Goal: Check status: Check status

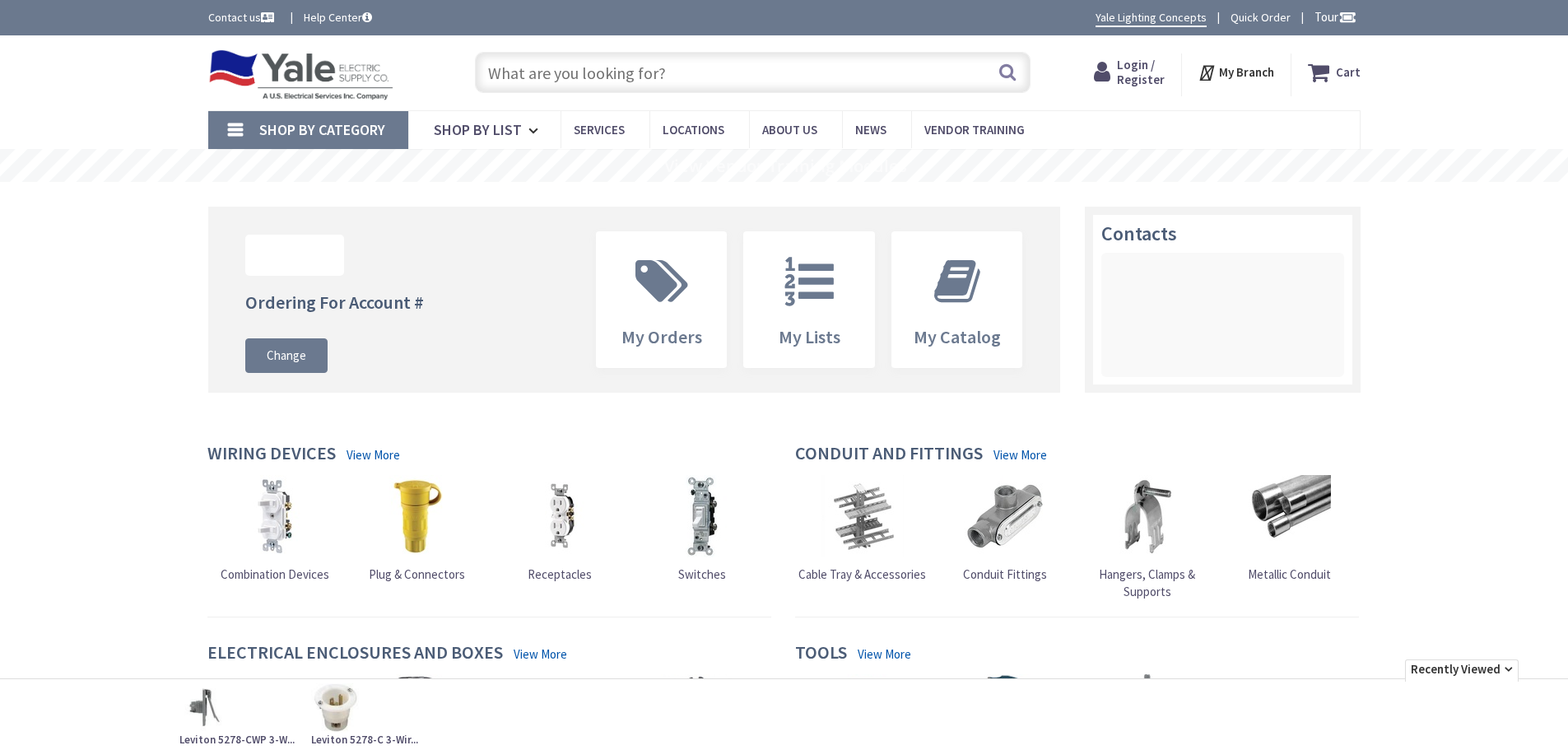
click at [1128, 70] on span "Login / Register" at bounding box center [1141, 72] width 48 height 30
click at [1132, 70] on span "Login / Register" at bounding box center [1141, 72] width 48 height 30
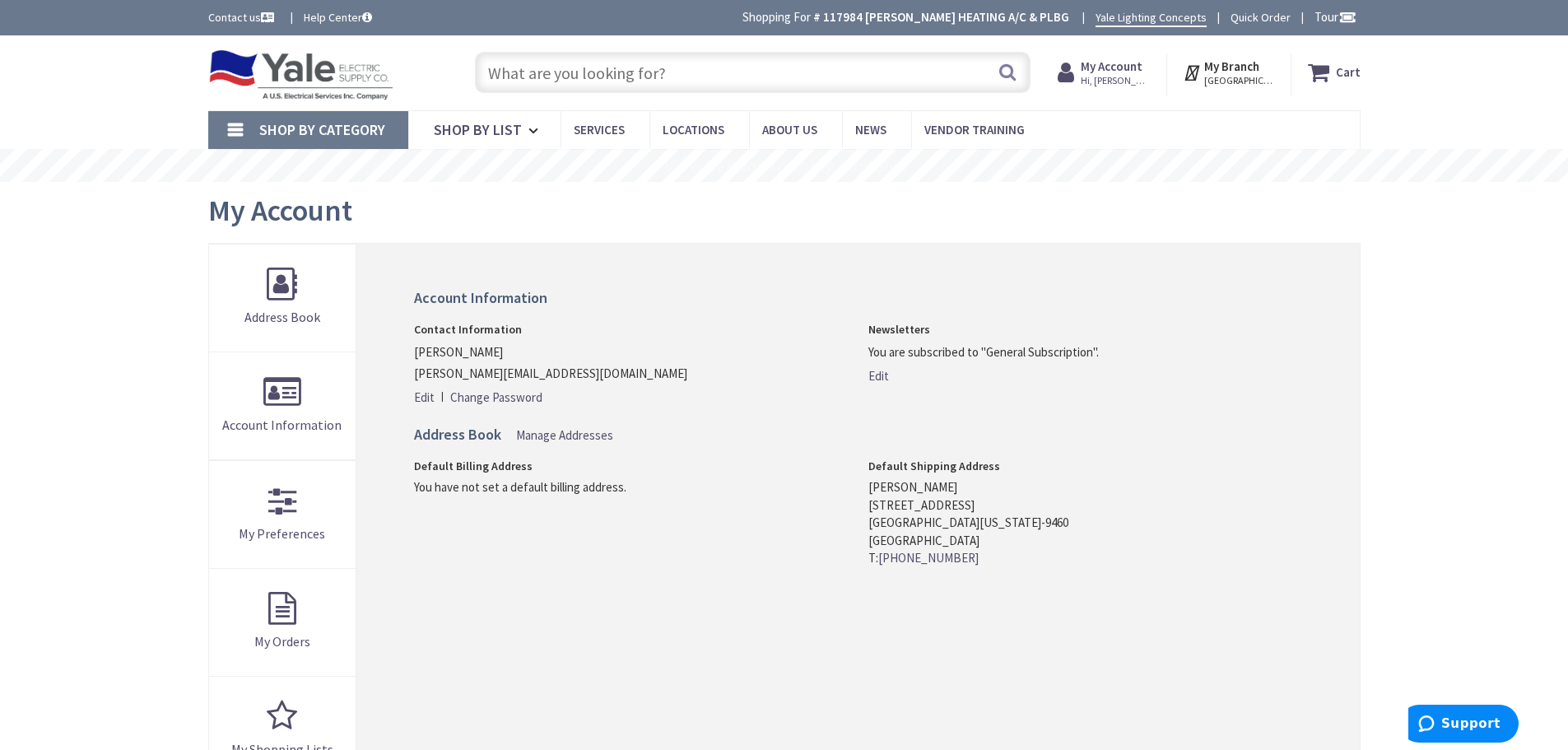
click at [1127, 69] on strong "My Account" at bounding box center [1111, 66] width 61 height 16
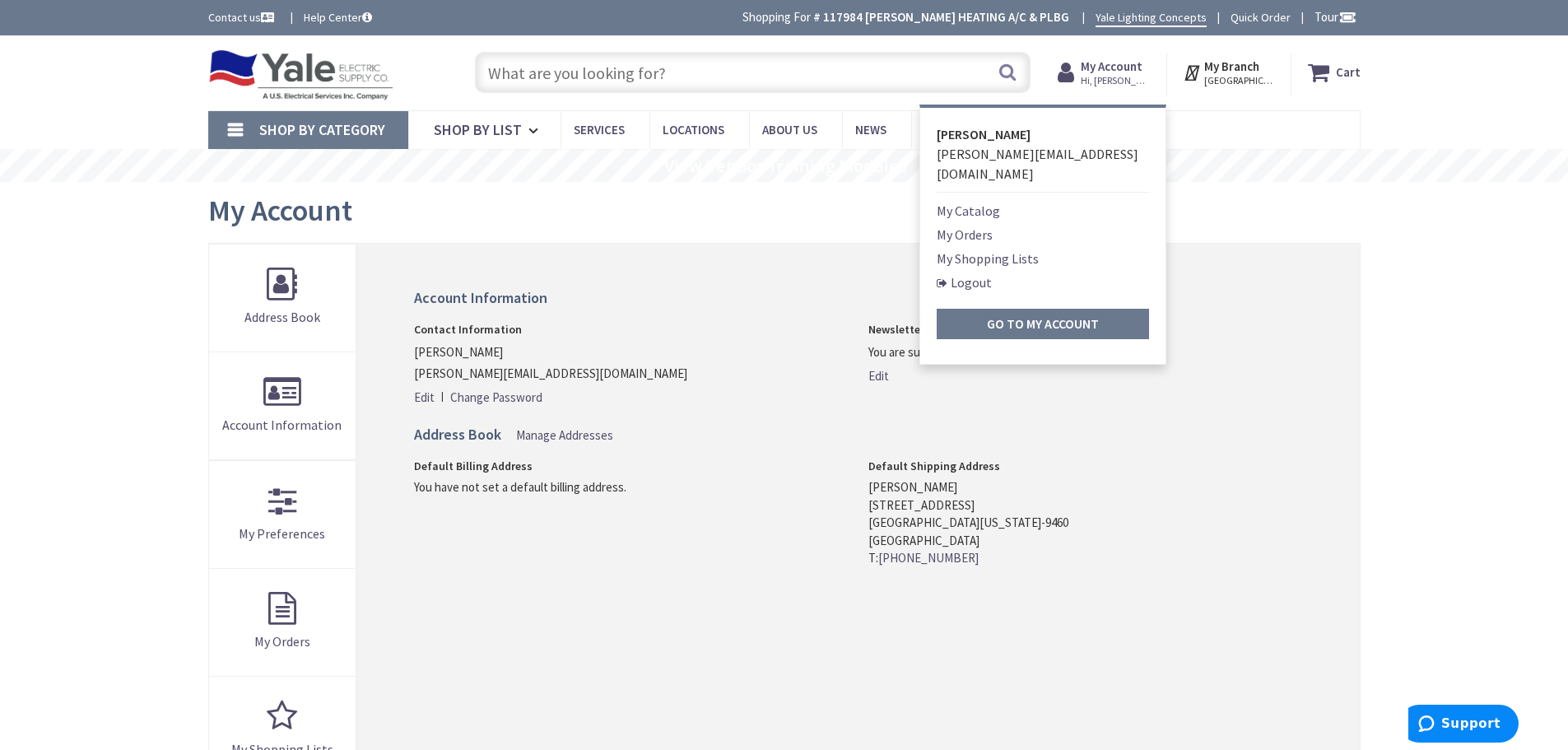
click at [970, 225] on link "My Orders" at bounding box center [965, 234] width 56 height 20
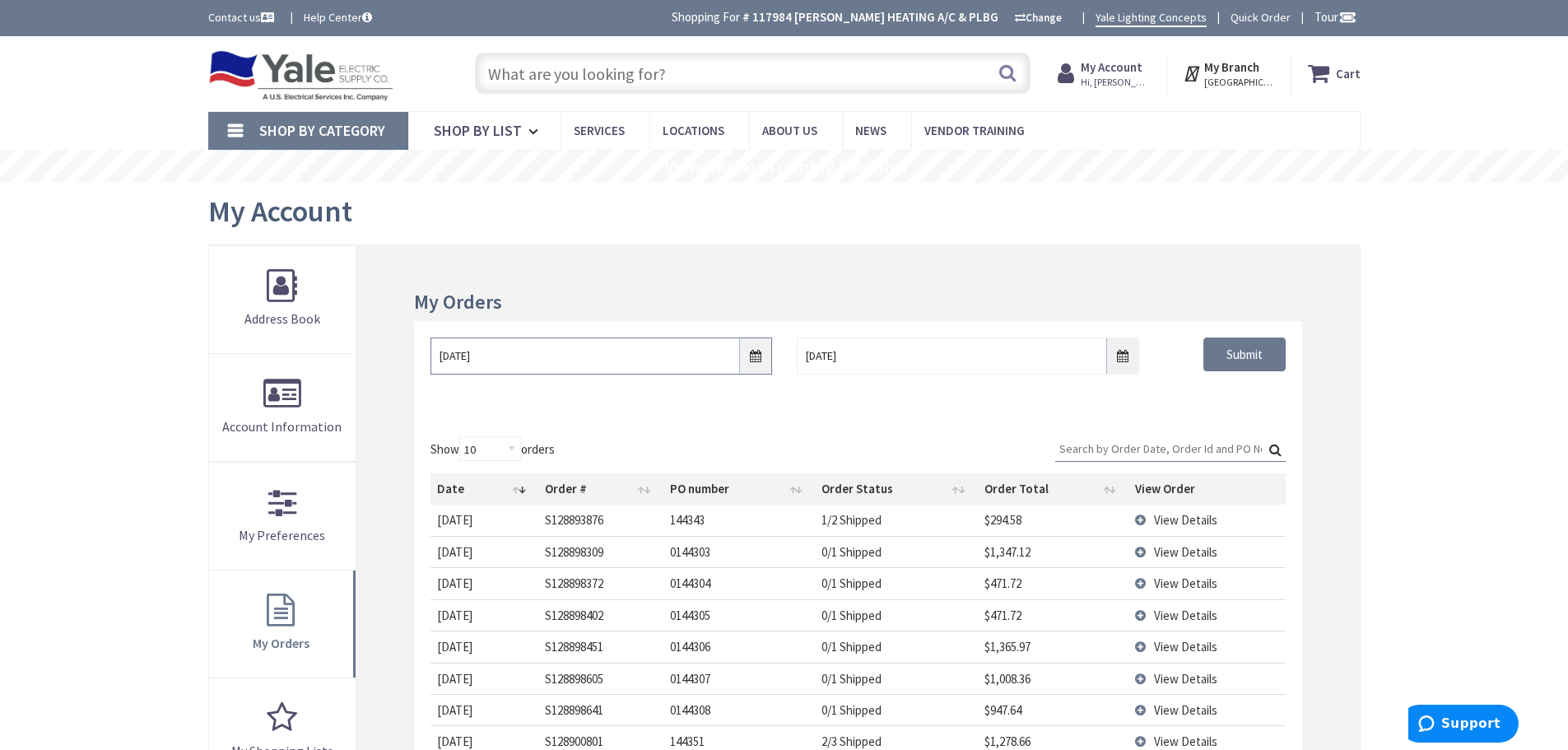
click at [756, 360] on input "9/24/2025" at bounding box center [602, 356] width 341 height 37
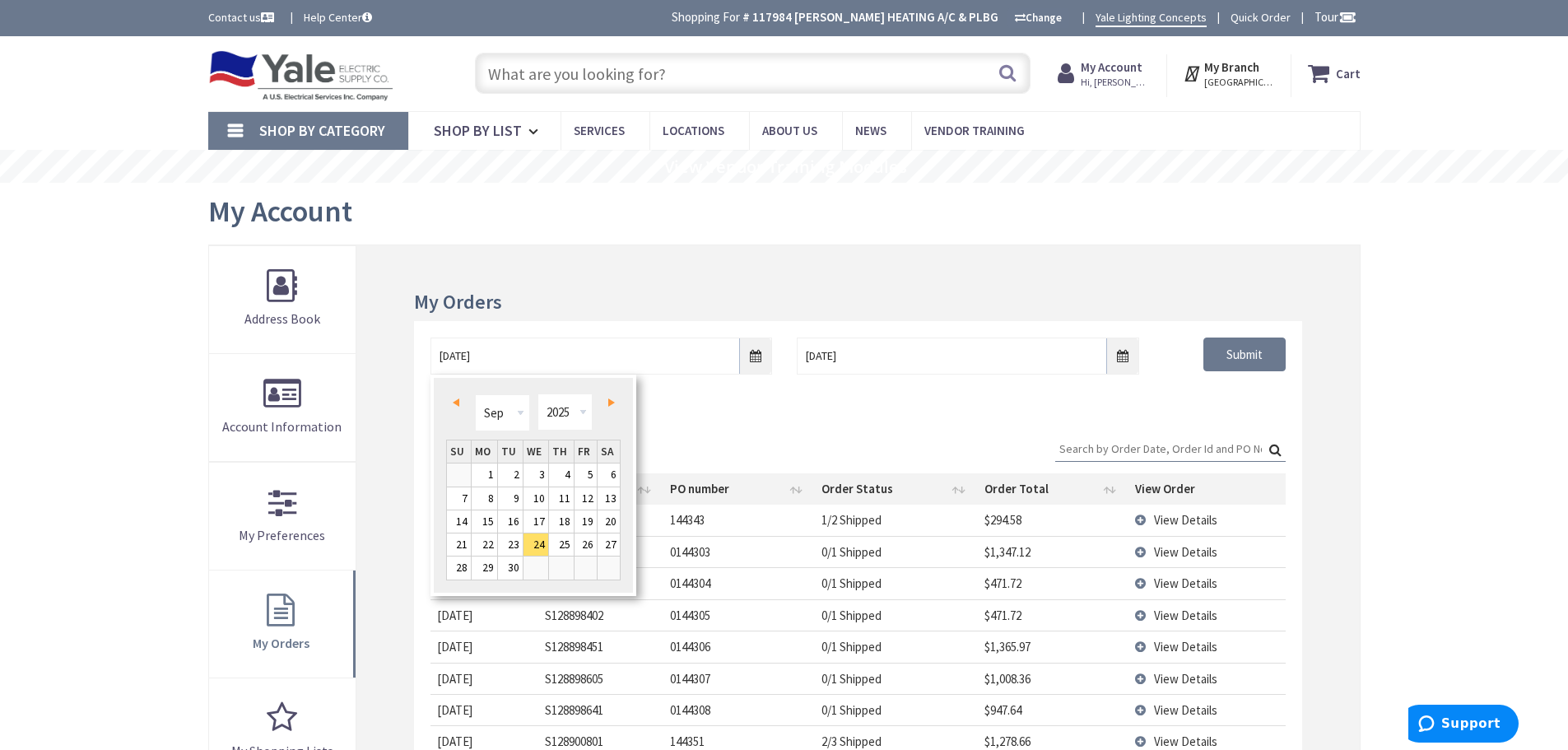
click at [458, 405] on span "Prev" at bounding box center [455, 403] width 7 height 8
click at [454, 405] on span "Prev" at bounding box center [455, 403] width 7 height 8
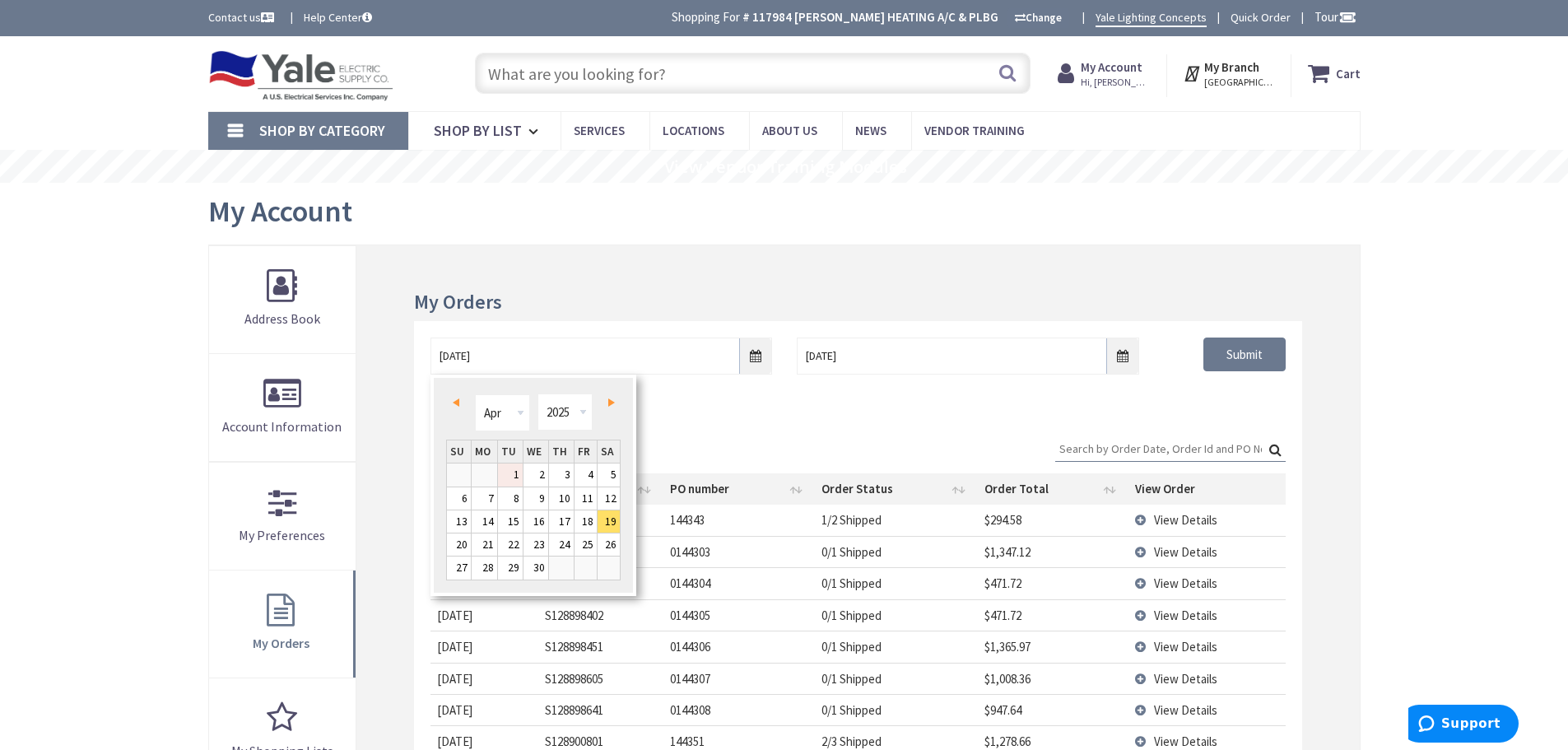
click at [515, 477] on link "1" at bounding box center [510, 475] width 25 height 23
type input "04/01/2025"
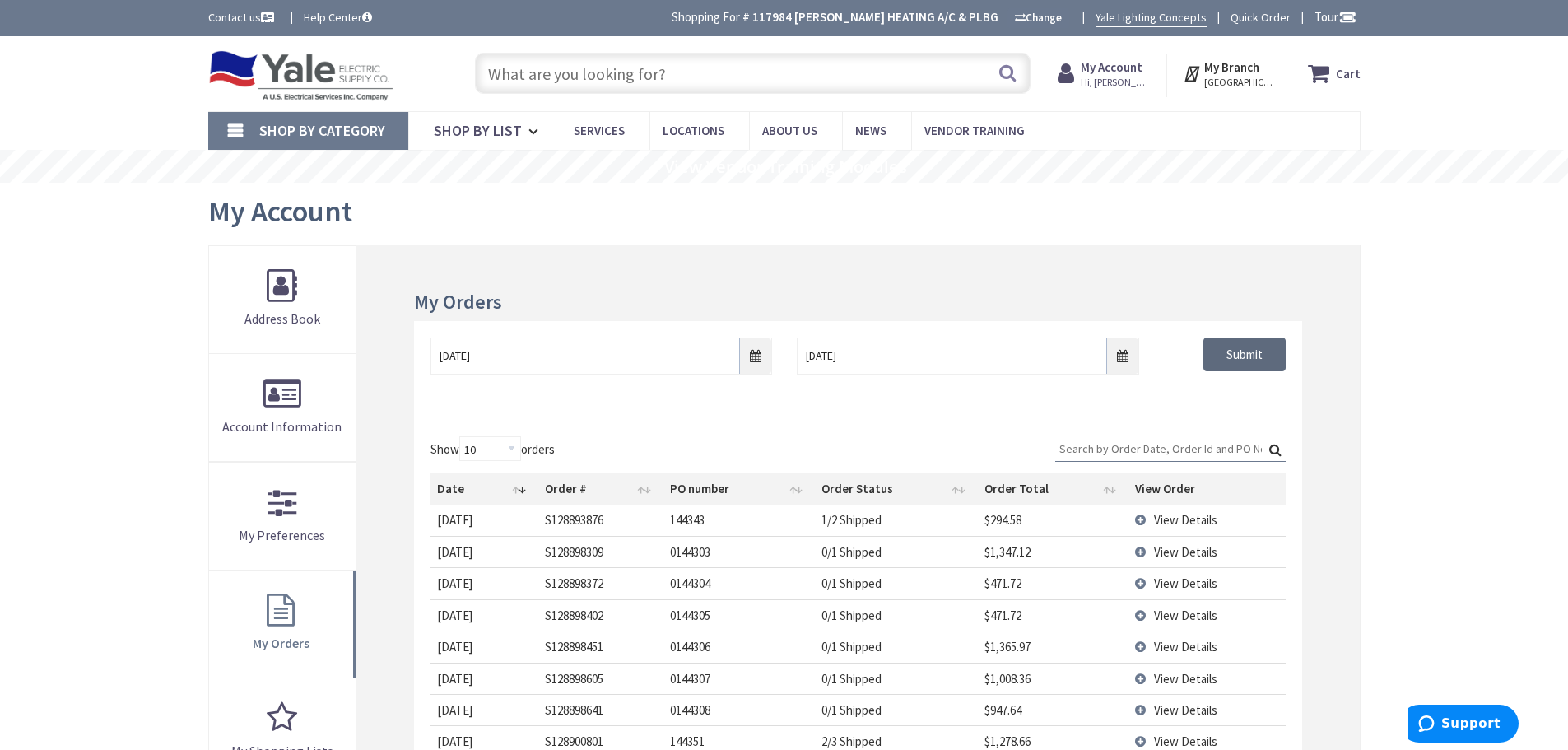
click at [1232, 354] on input "Submit" at bounding box center [1245, 355] width 82 height 35
click at [1103, 448] on input "Search:" at bounding box center [1170, 449] width 230 height 25
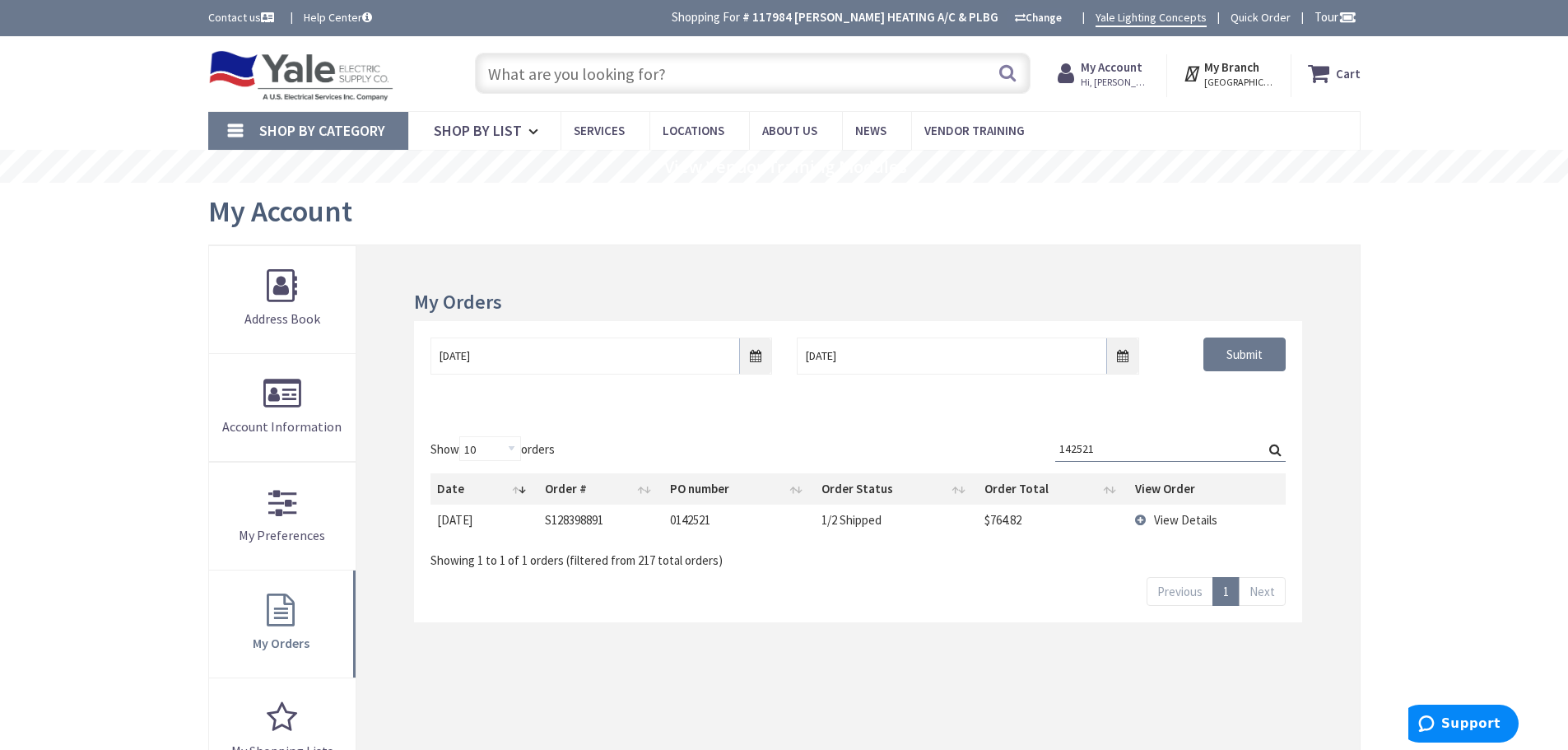
click at [1183, 523] on span "View Details" at bounding box center [1185, 520] width 63 height 16
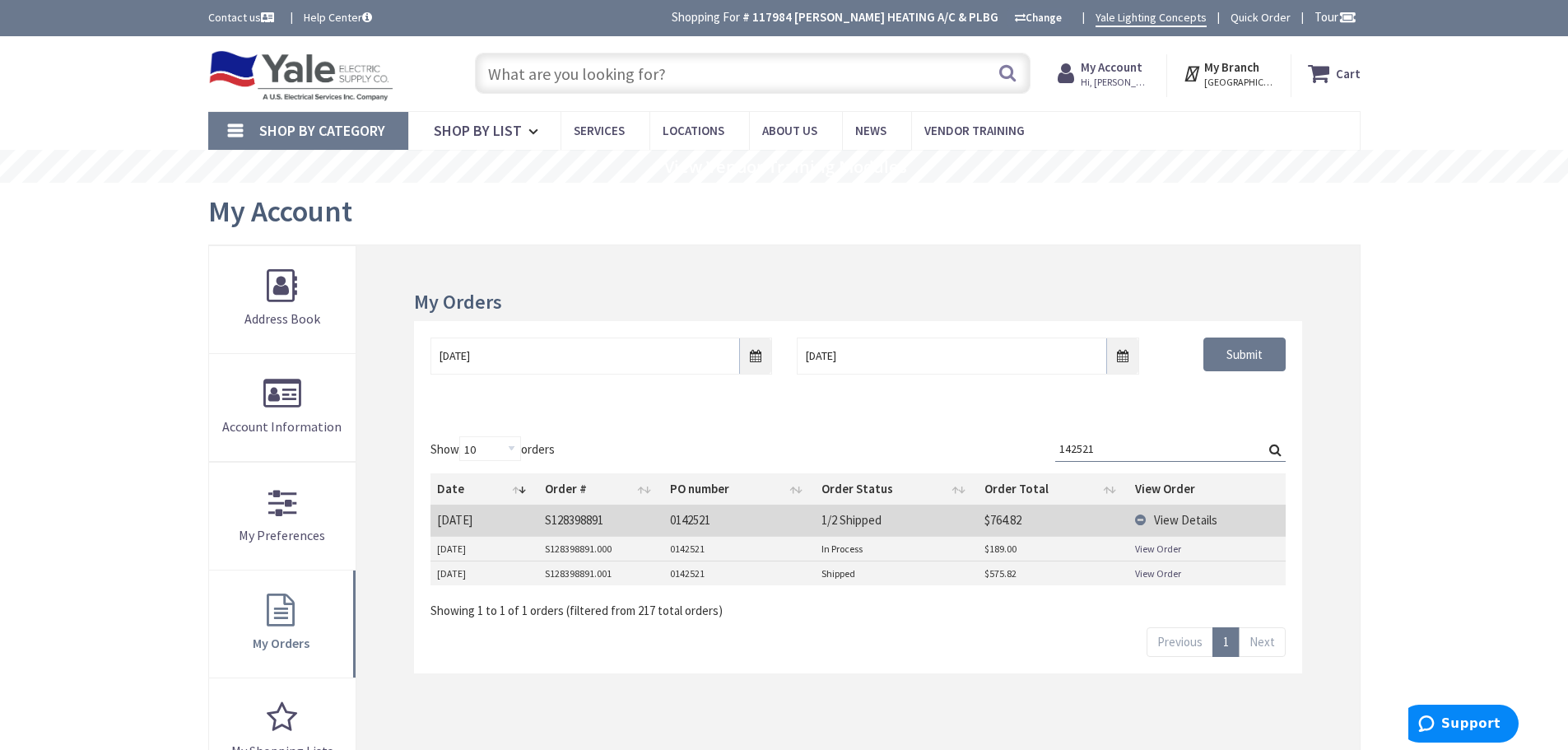
click at [1143, 551] on link "View Order" at bounding box center [1158, 549] width 46 height 14
click at [1163, 575] on link "View Order" at bounding box center [1158, 574] width 46 height 14
click at [1137, 448] on input "142521" at bounding box center [1170, 449] width 230 height 25
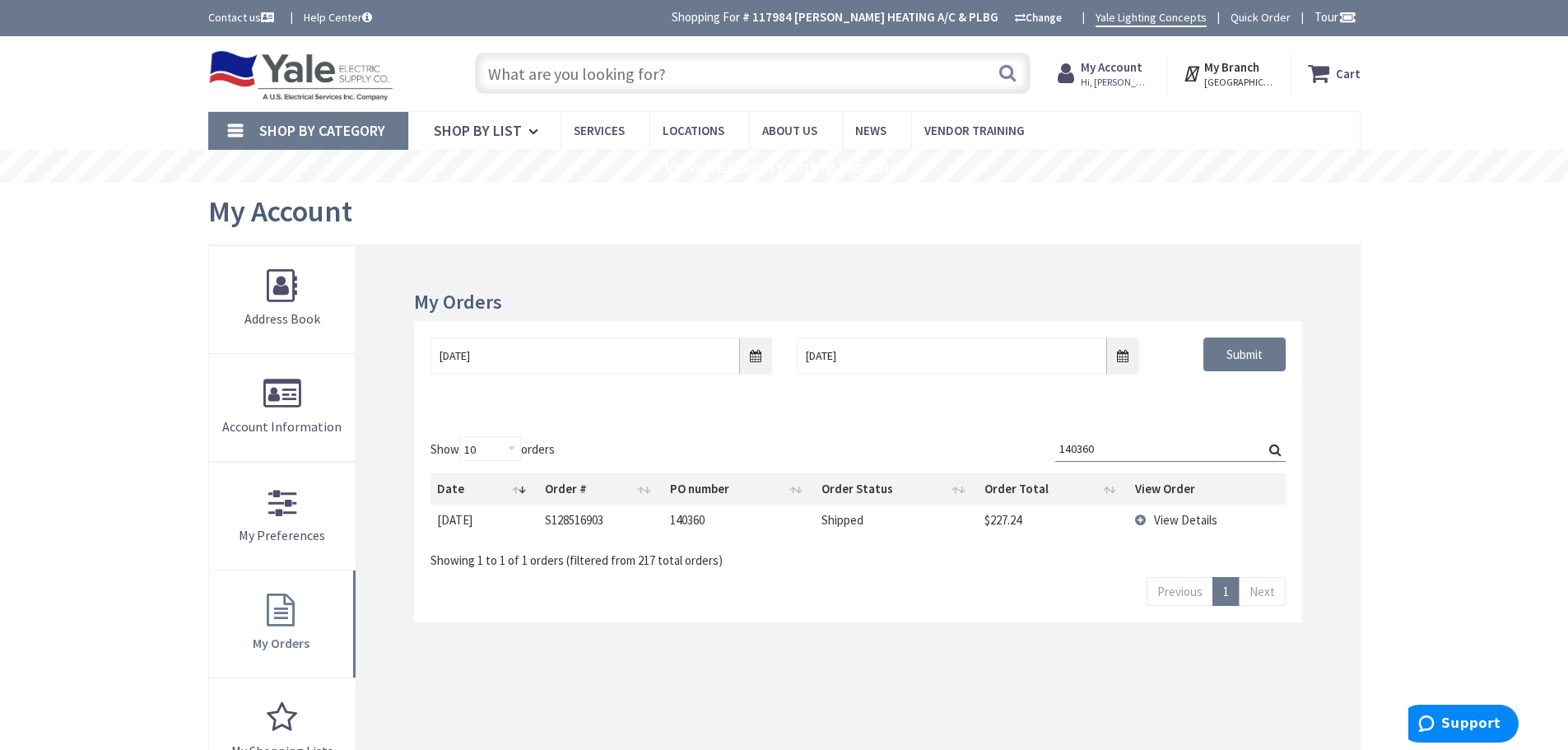
click at [1173, 523] on span "View Details" at bounding box center [1185, 520] width 63 height 16
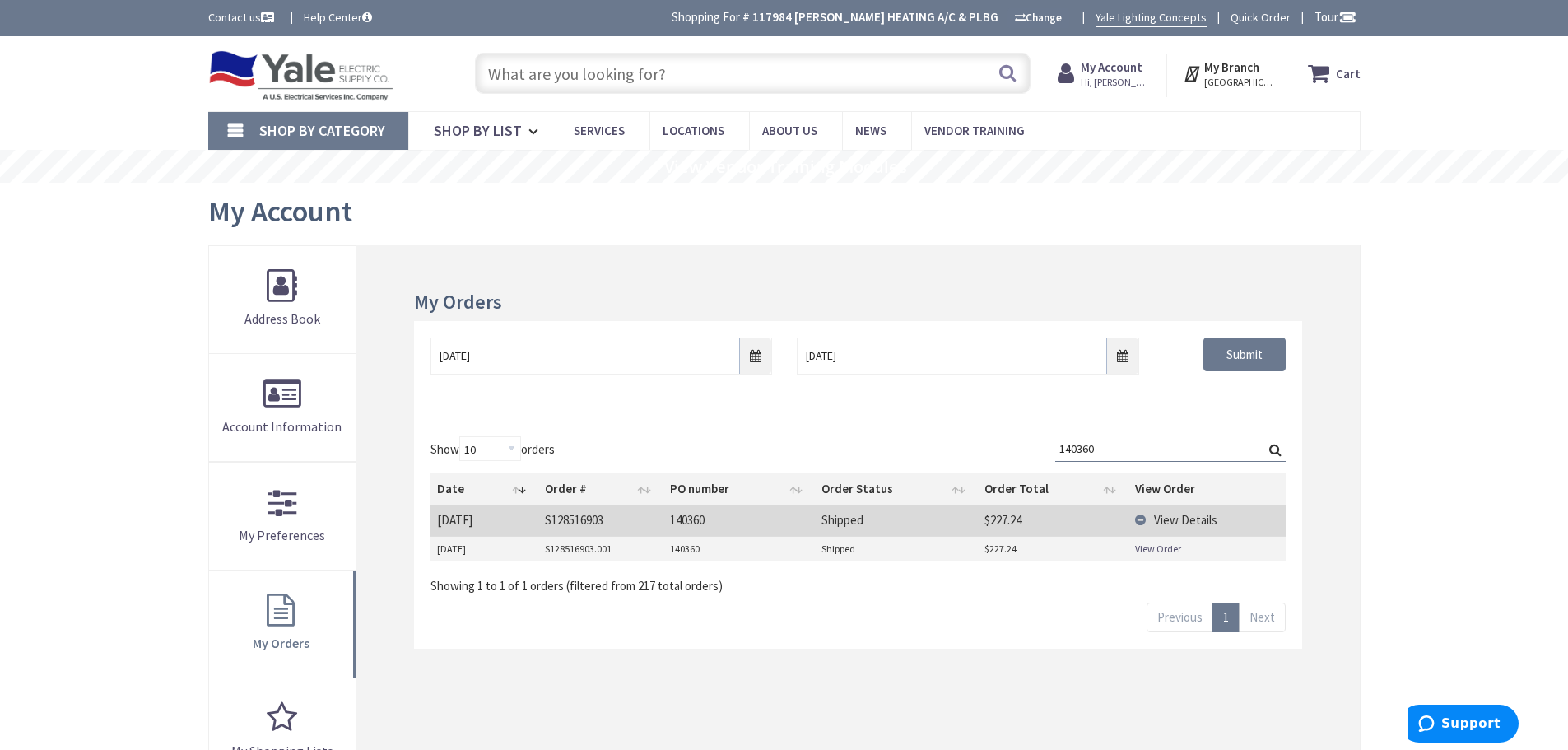
click at [1148, 549] on link "View Order" at bounding box center [1158, 549] width 46 height 14
click at [1124, 452] on input "140360" at bounding box center [1170, 449] width 230 height 25
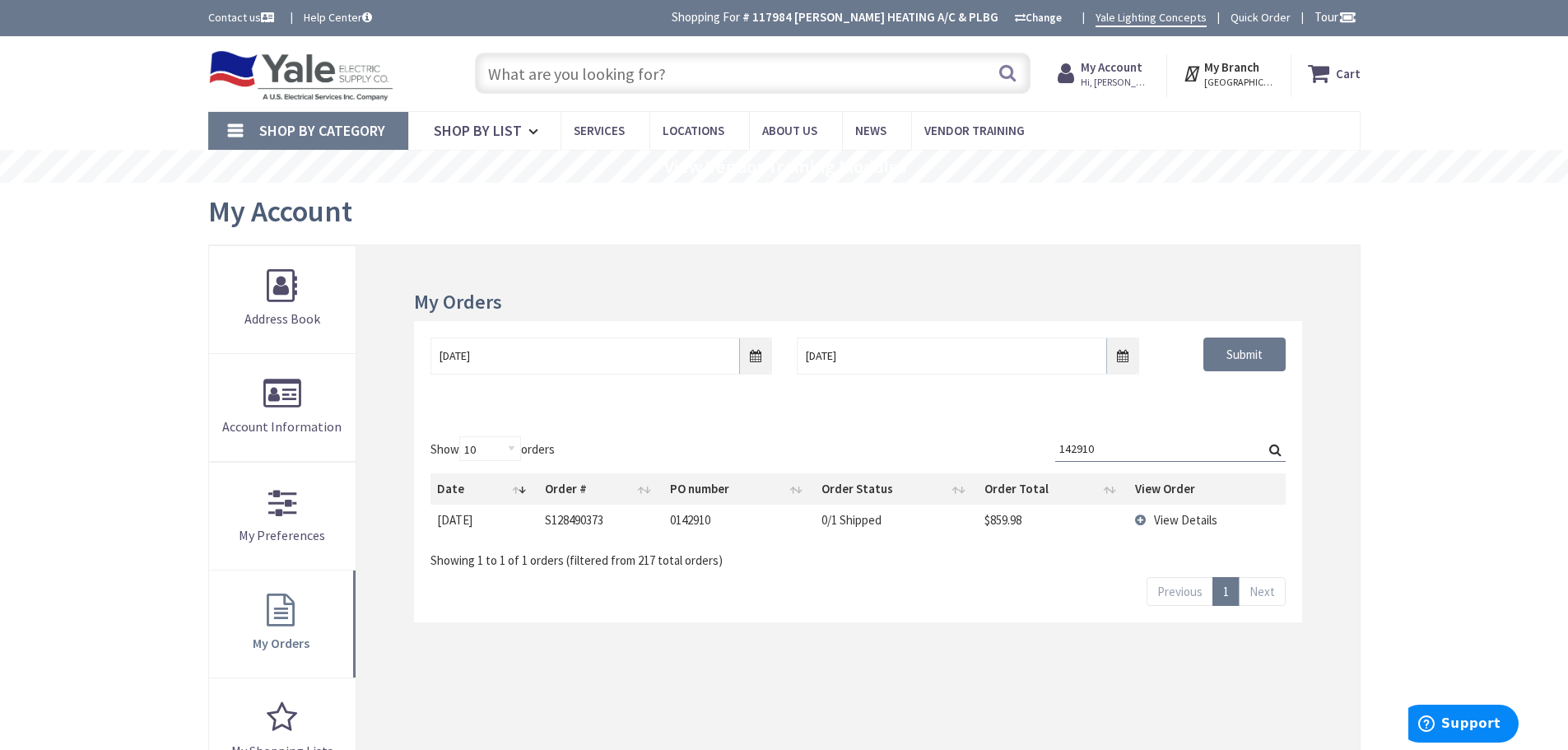
click at [1142, 523] on td "View Details" at bounding box center [1207, 520] width 157 height 30
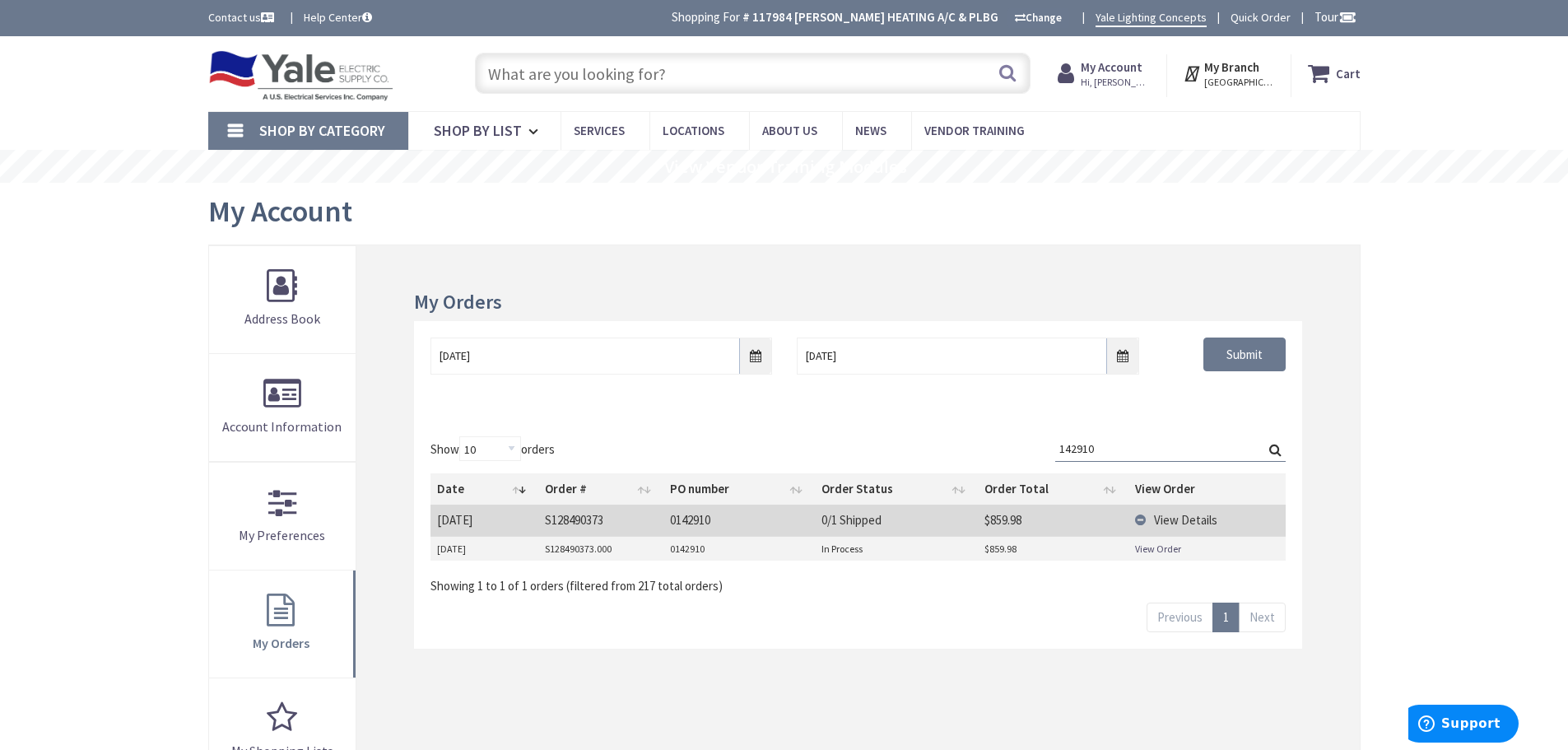
click at [1150, 549] on link "View Order" at bounding box center [1158, 549] width 46 height 14
click at [940, 363] on input "10/1/2025" at bounding box center [967, 356] width 341 height 37
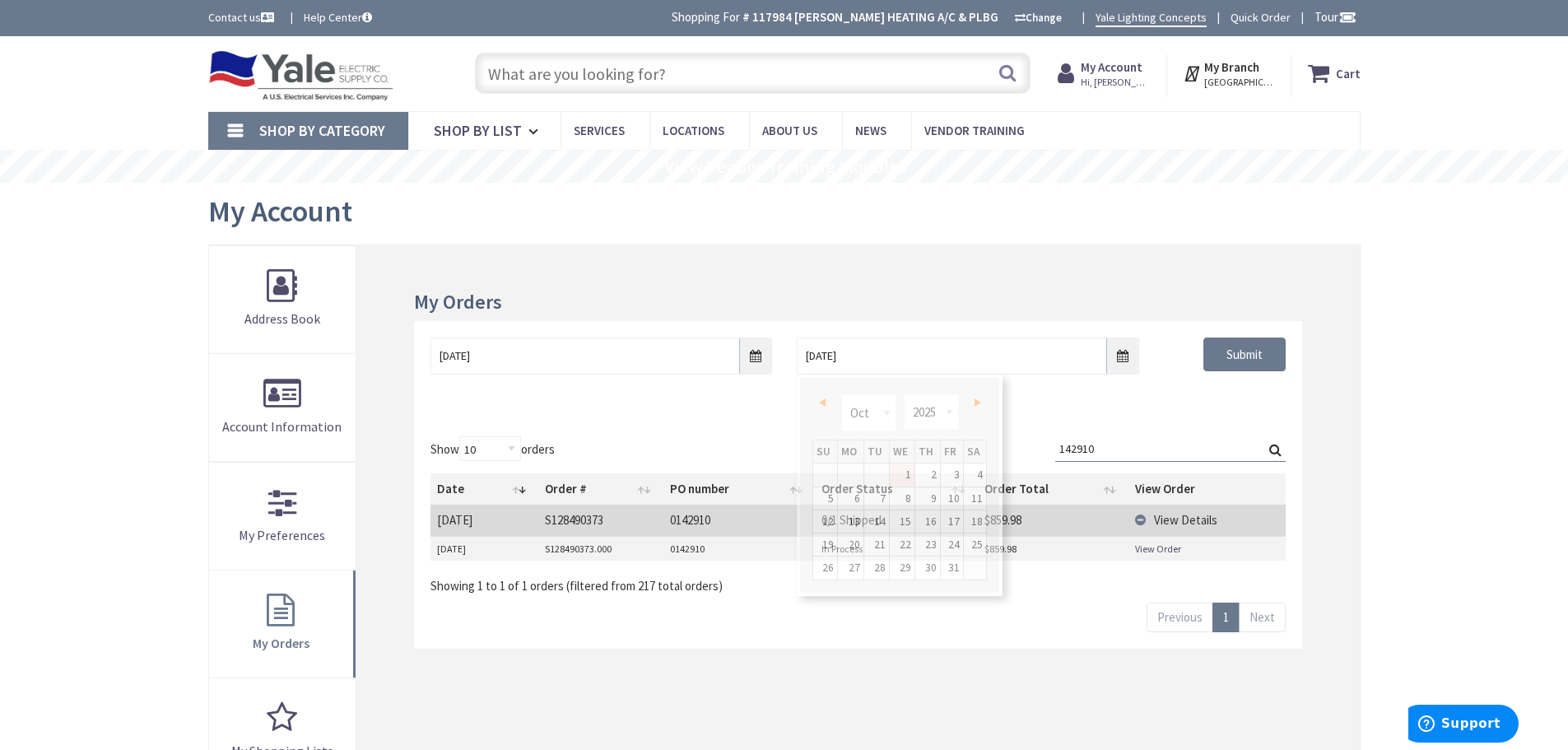
click at [1131, 452] on input "142910" at bounding box center [1170, 449] width 230 height 25
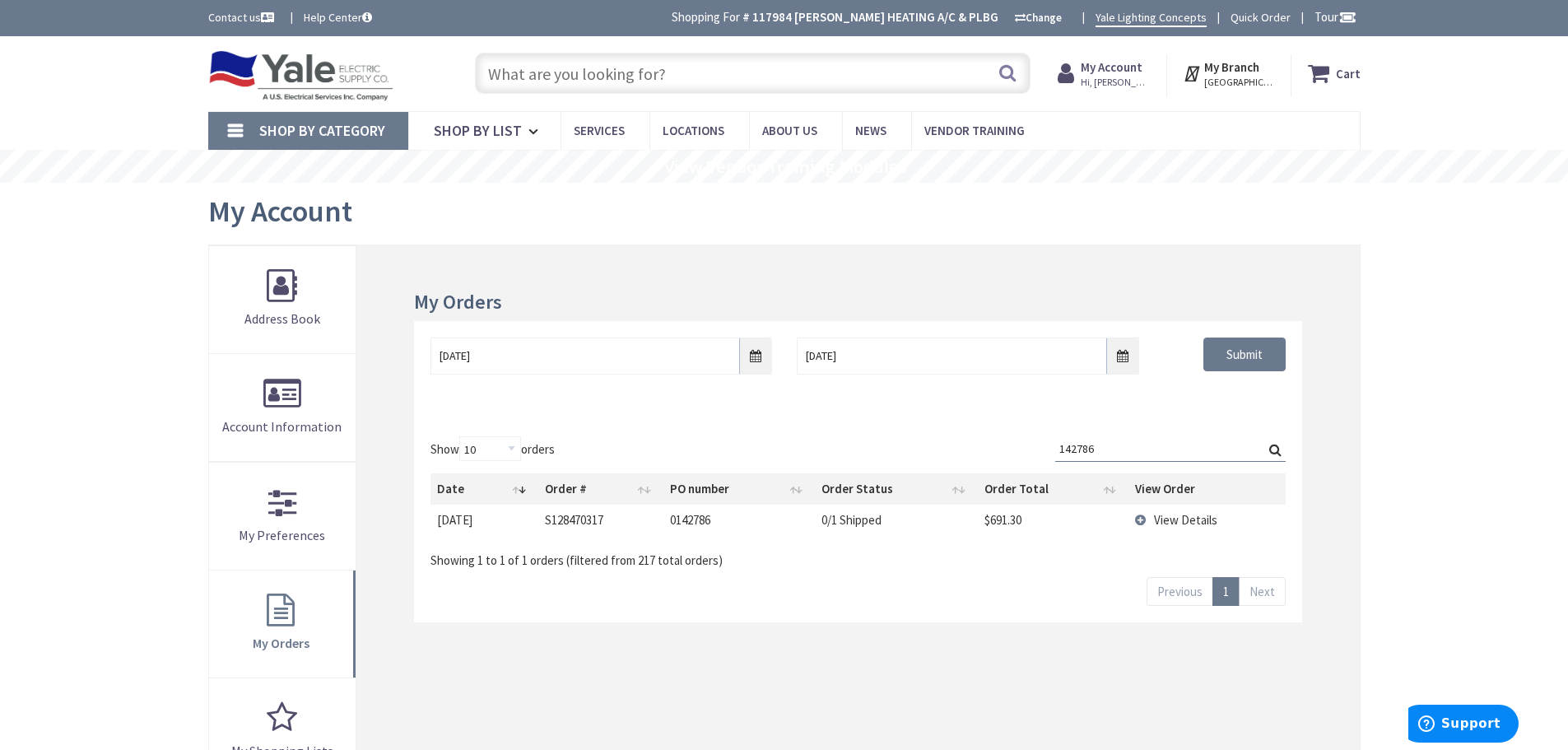
click at [1140, 523] on td "View Details" at bounding box center [1207, 520] width 157 height 30
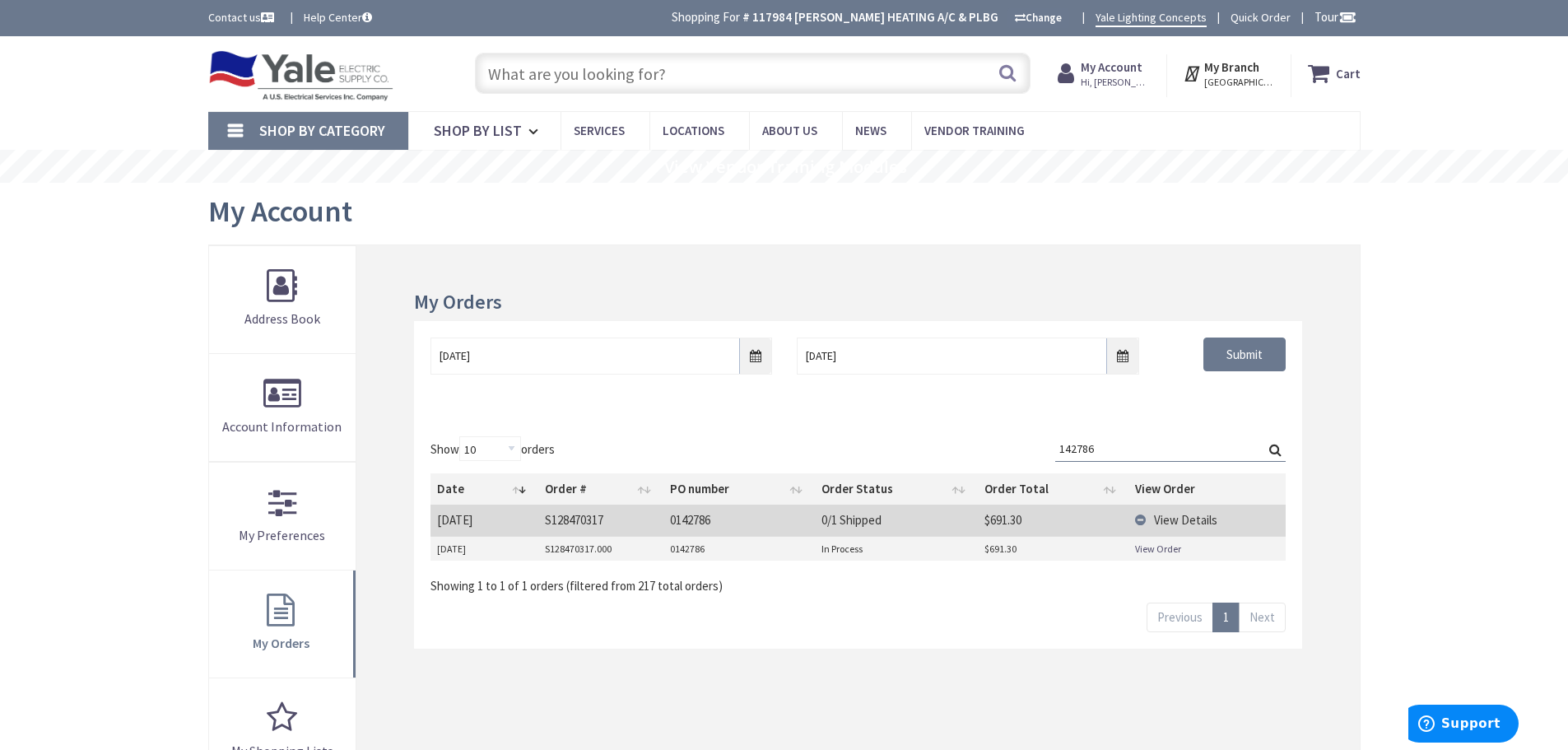
click at [1159, 553] on link "View Order" at bounding box center [1158, 549] width 46 height 14
click at [1150, 446] on input "142786" at bounding box center [1170, 449] width 230 height 25
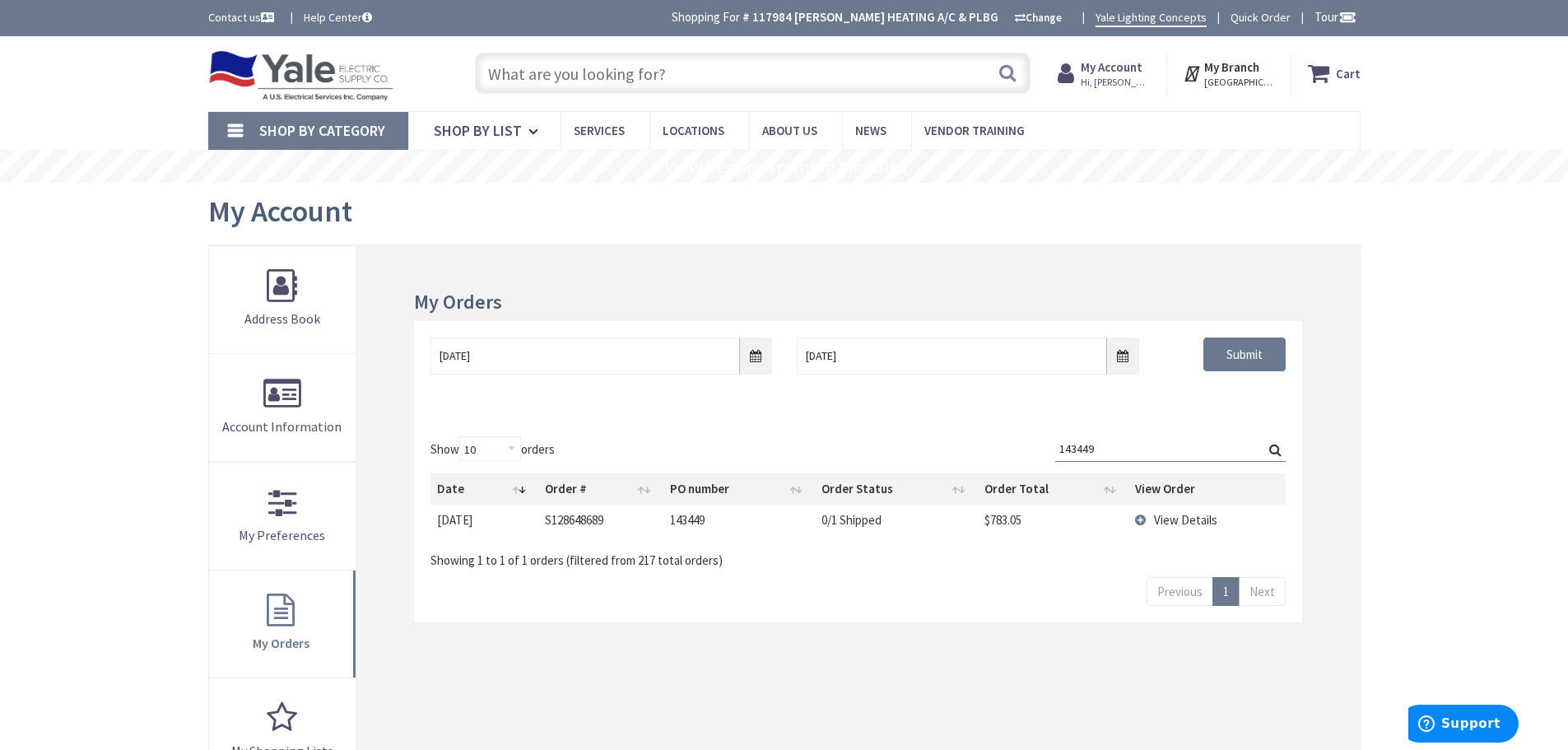
click at [1141, 522] on td "View Details" at bounding box center [1207, 520] width 157 height 30
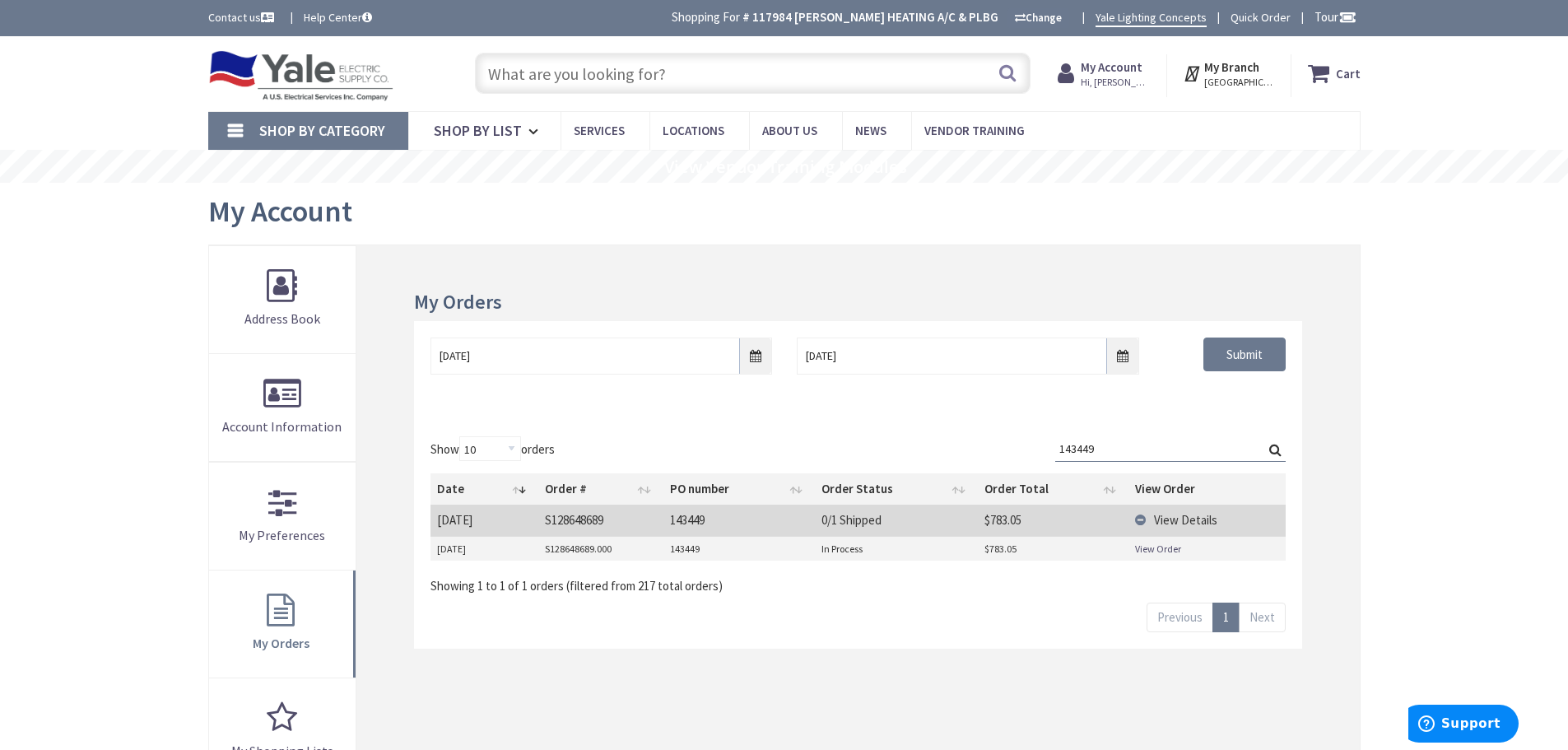
click at [1105, 442] on input "143449" at bounding box center [1170, 449] width 230 height 25
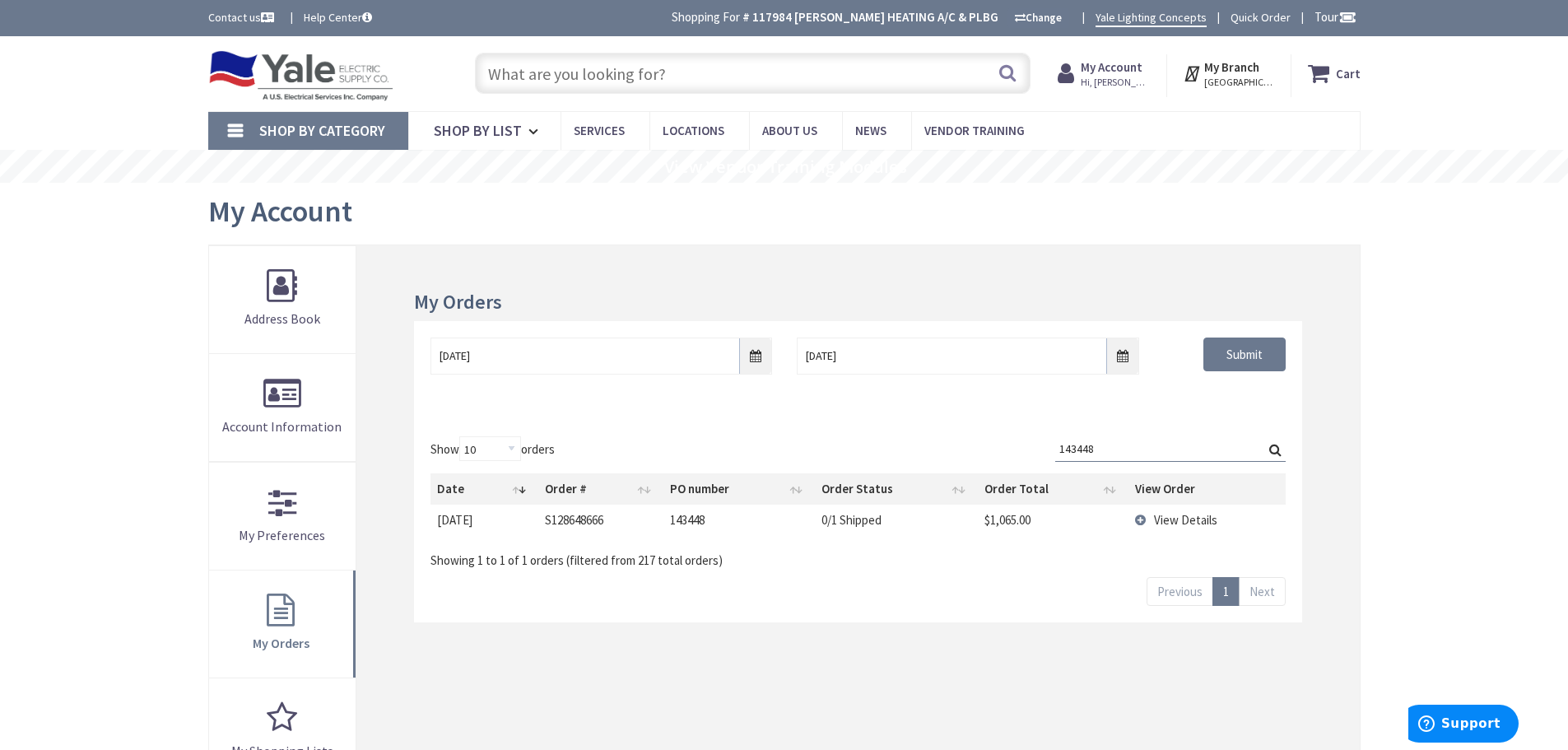
click at [1144, 523] on td "View Details" at bounding box center [1207, 520] width 157 height 30
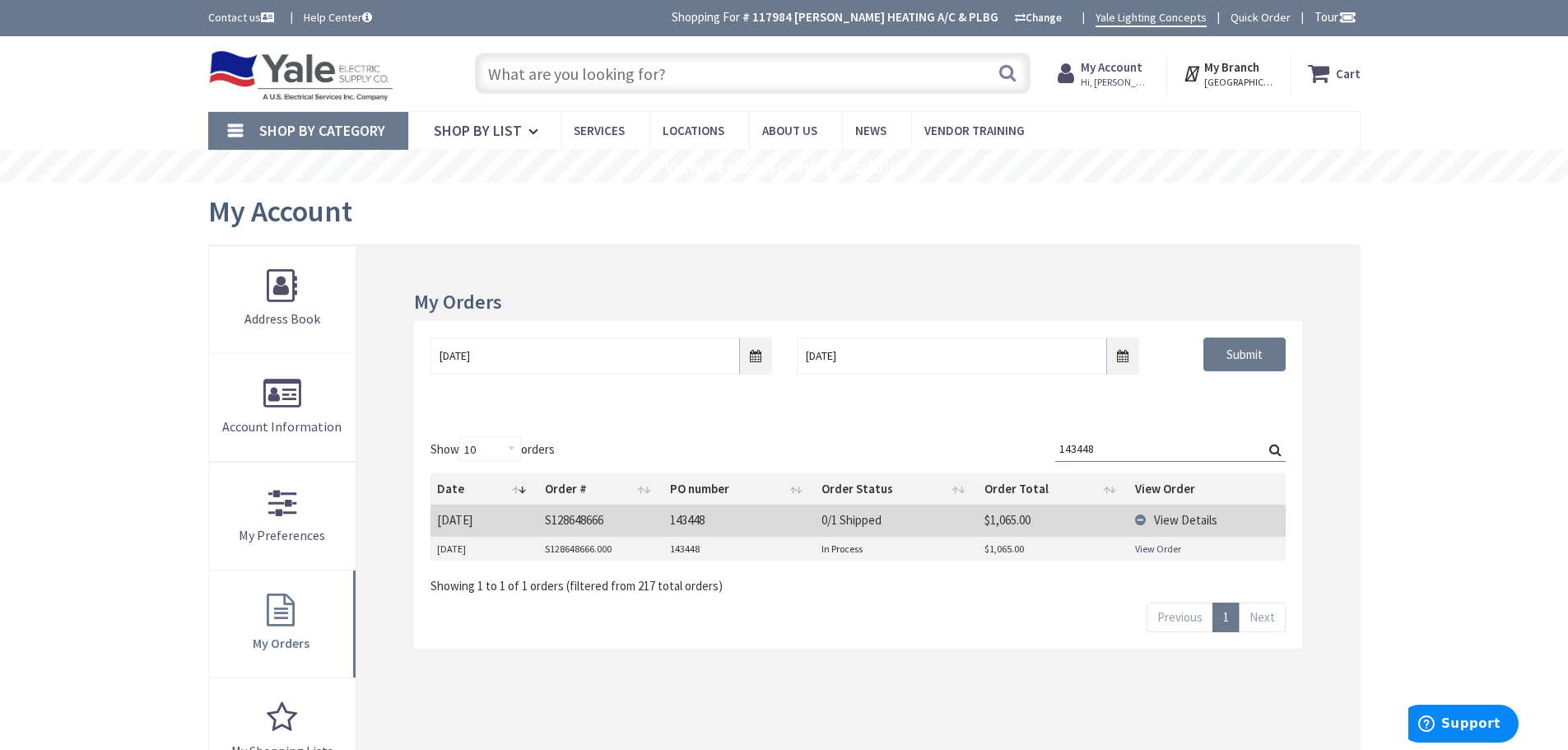
click at [1146, 551] on link "View Order" at bounding box center [1158, 549] width 46 height 14
click at [1132, 440] on input "143448" at bounding box center [1170, 449] width 230 height 25
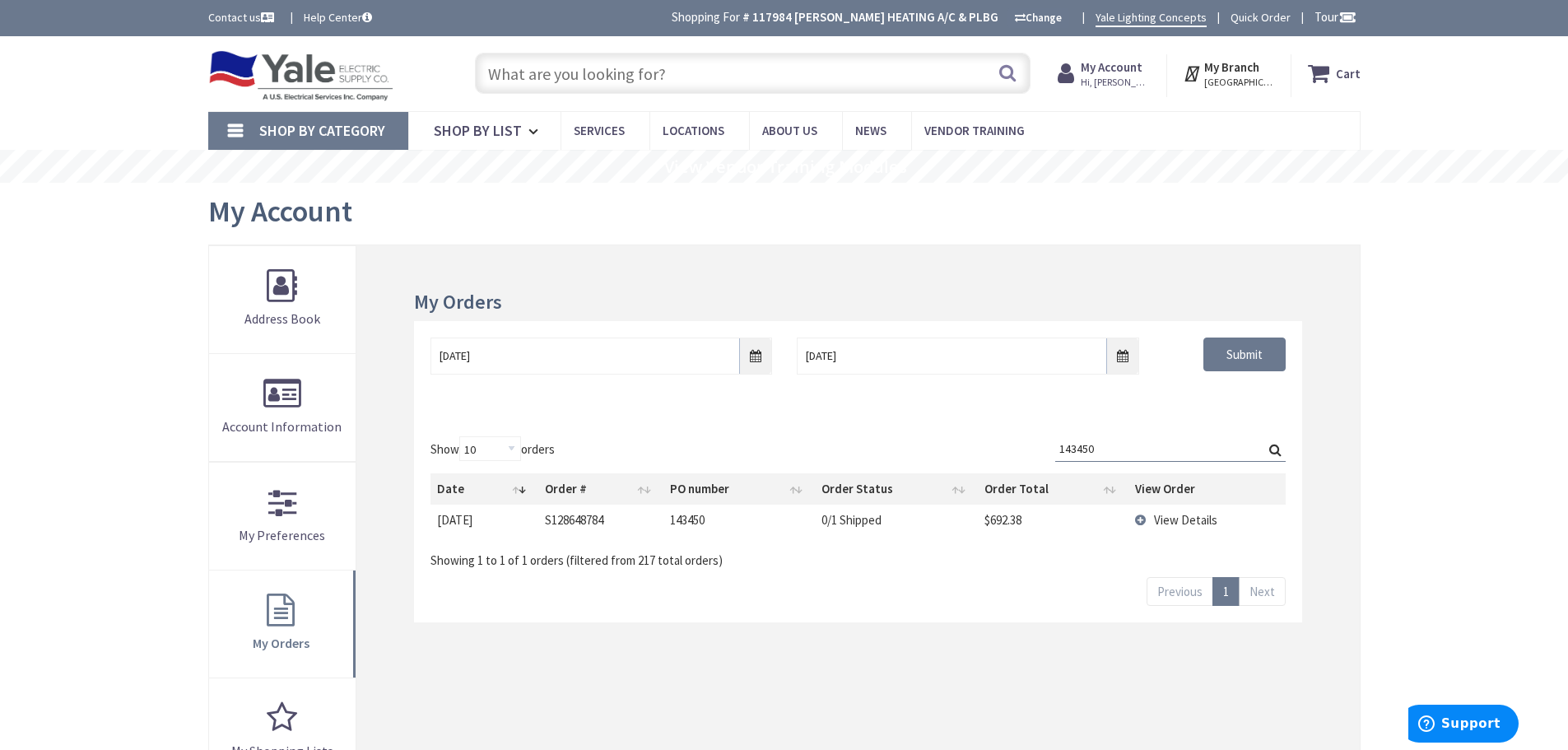
click at [1142, 524] on td "View Details" at bounding box center [1207, 520] width 157 height 30
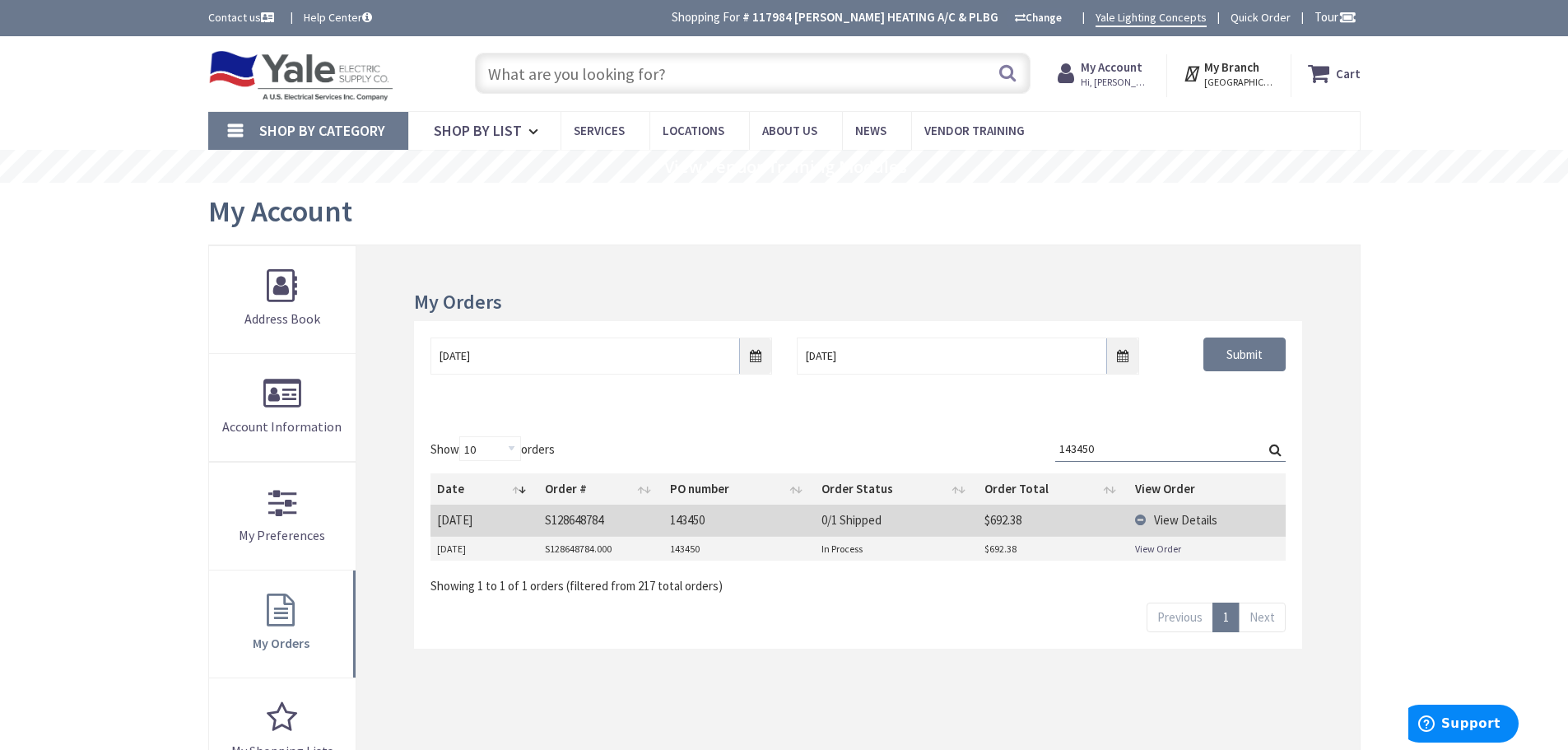
click at [1147, 549] on link "View Order" at bounding box center [1158, 549] width 46 height 14
click at [1105, 452] on input "143450" at bounding box center [1170, 449] width 230 height 25
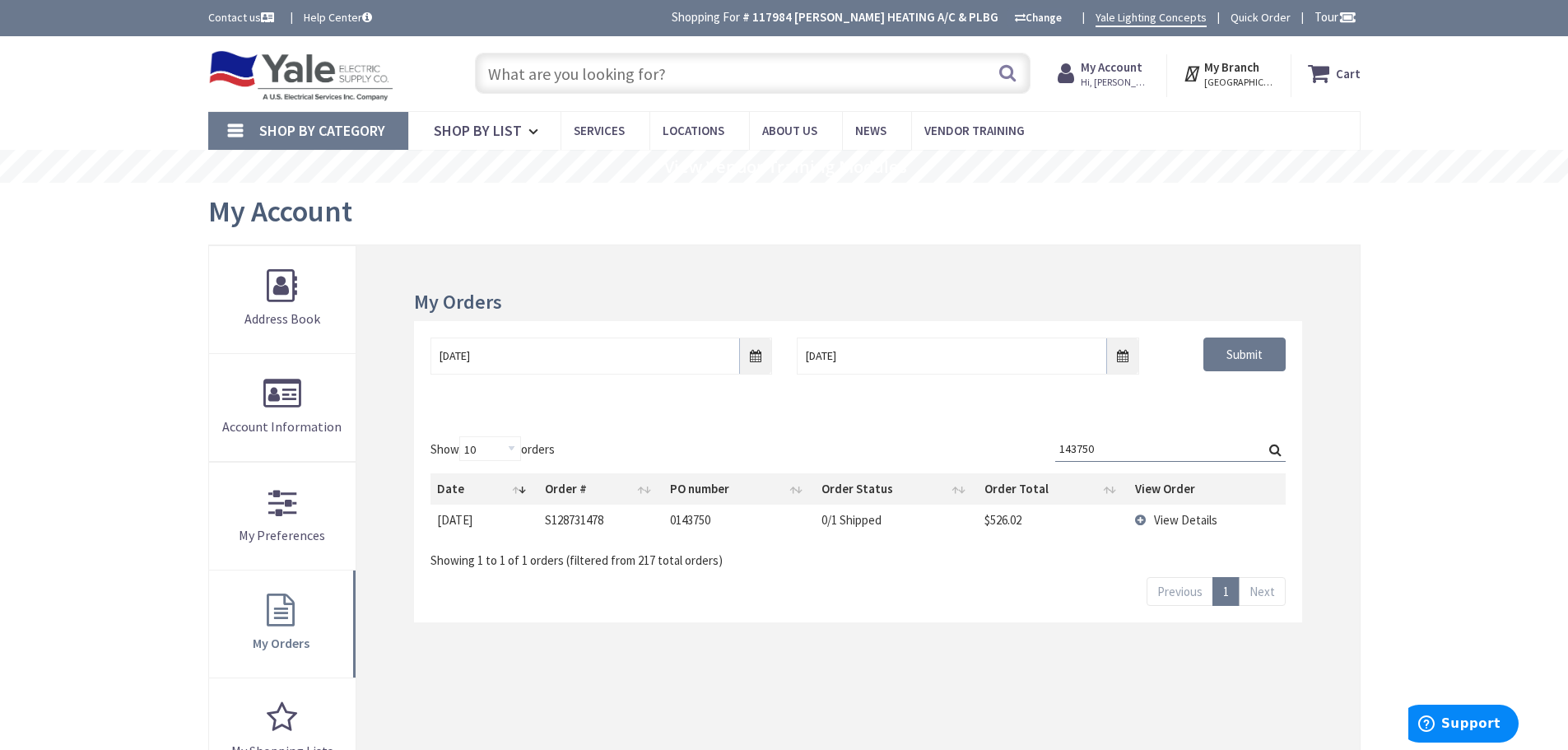
click at [1141, 519] on td "View Details" at bounding box center [1207, 520] width 157 height 30
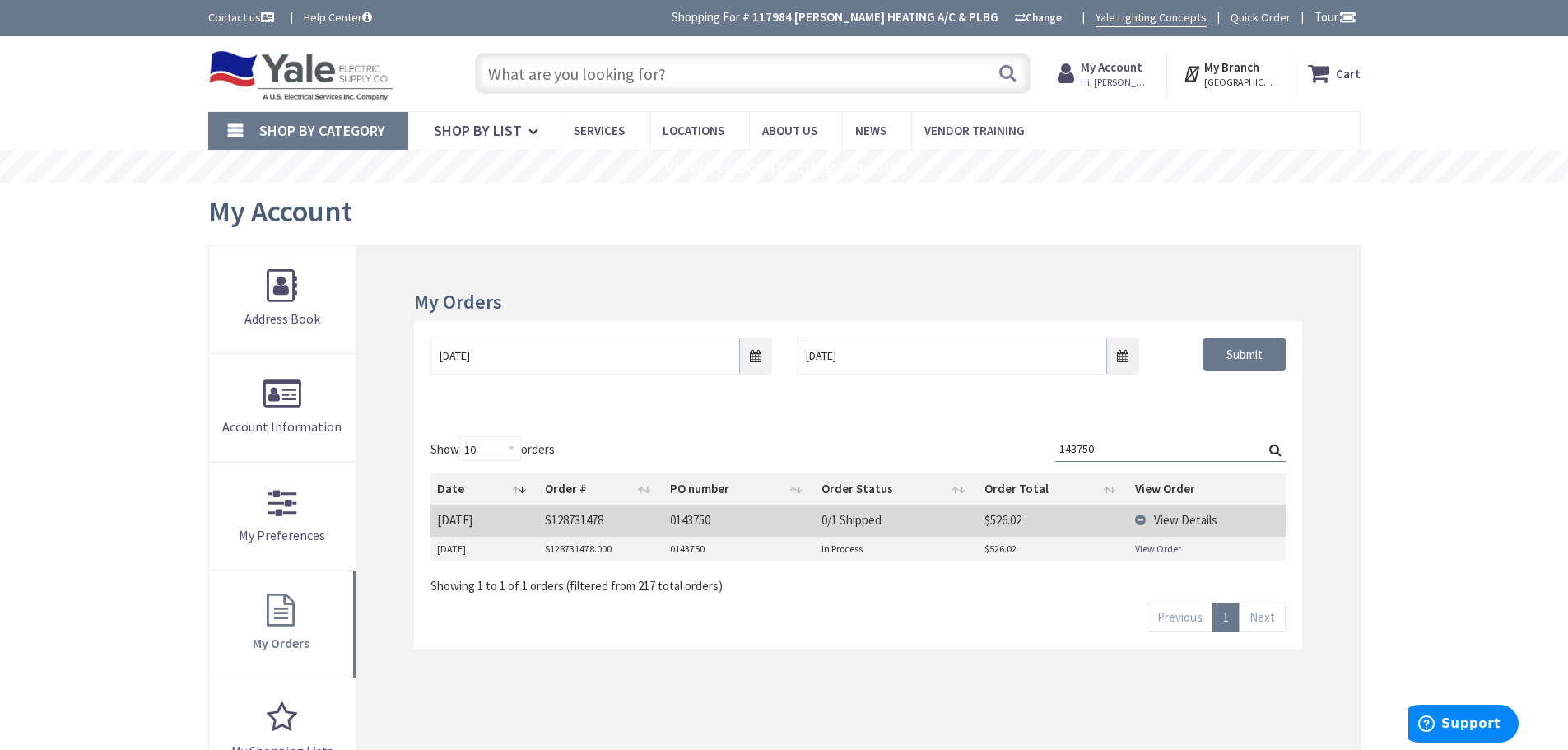
click at [1106, 449] on input "143750" at bounding box center [1170, 449] width 230 height 25
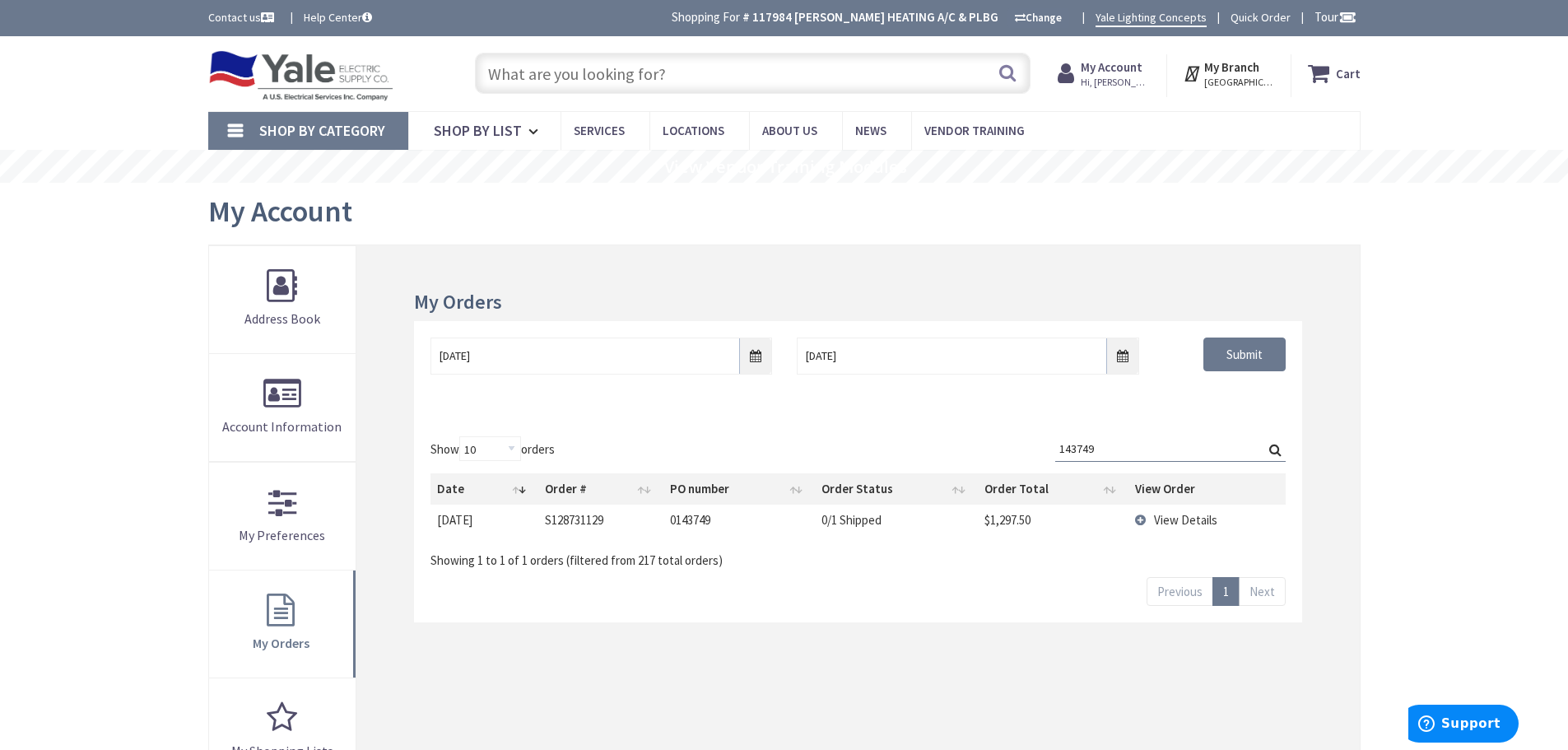
click at [1140, 521] on td "View Details" at bounding box center [1207, 520] width 157 height 30
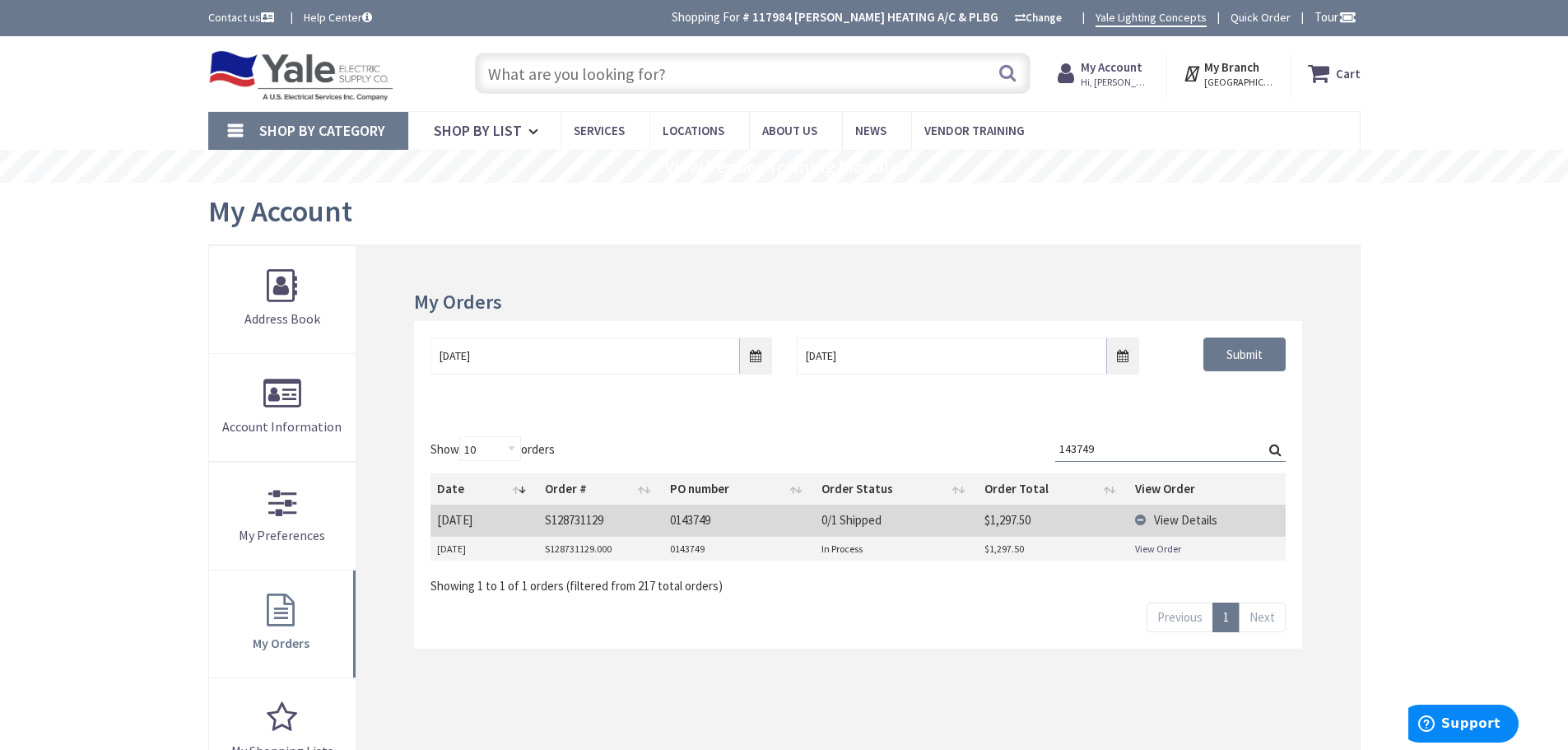
click at [1114, 447] on input "143749" at bounding box center [1170, 449] width 230 height 25
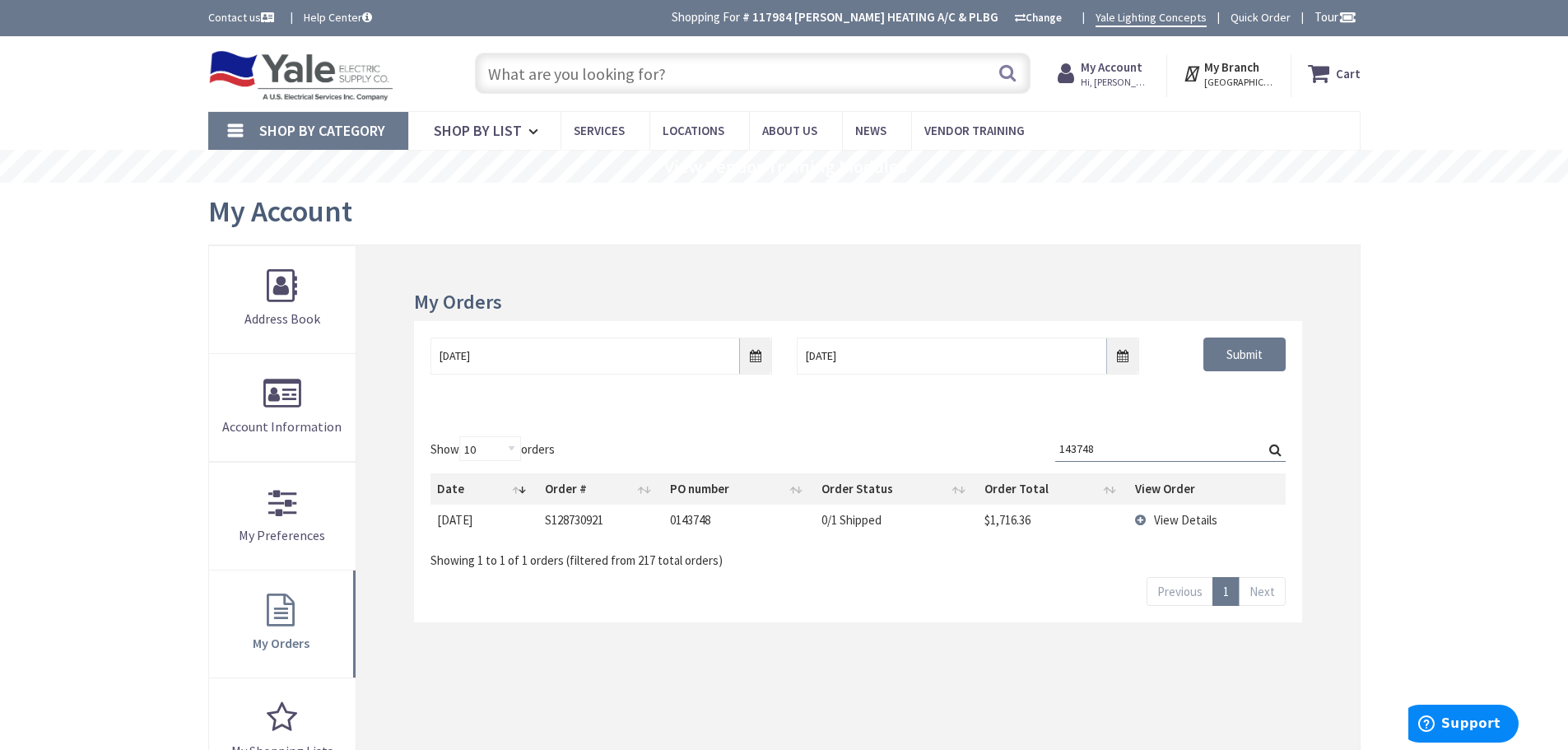
click at [1142, 522] on td "View Details" at bounding box center [1207, 520] width 157 height 30
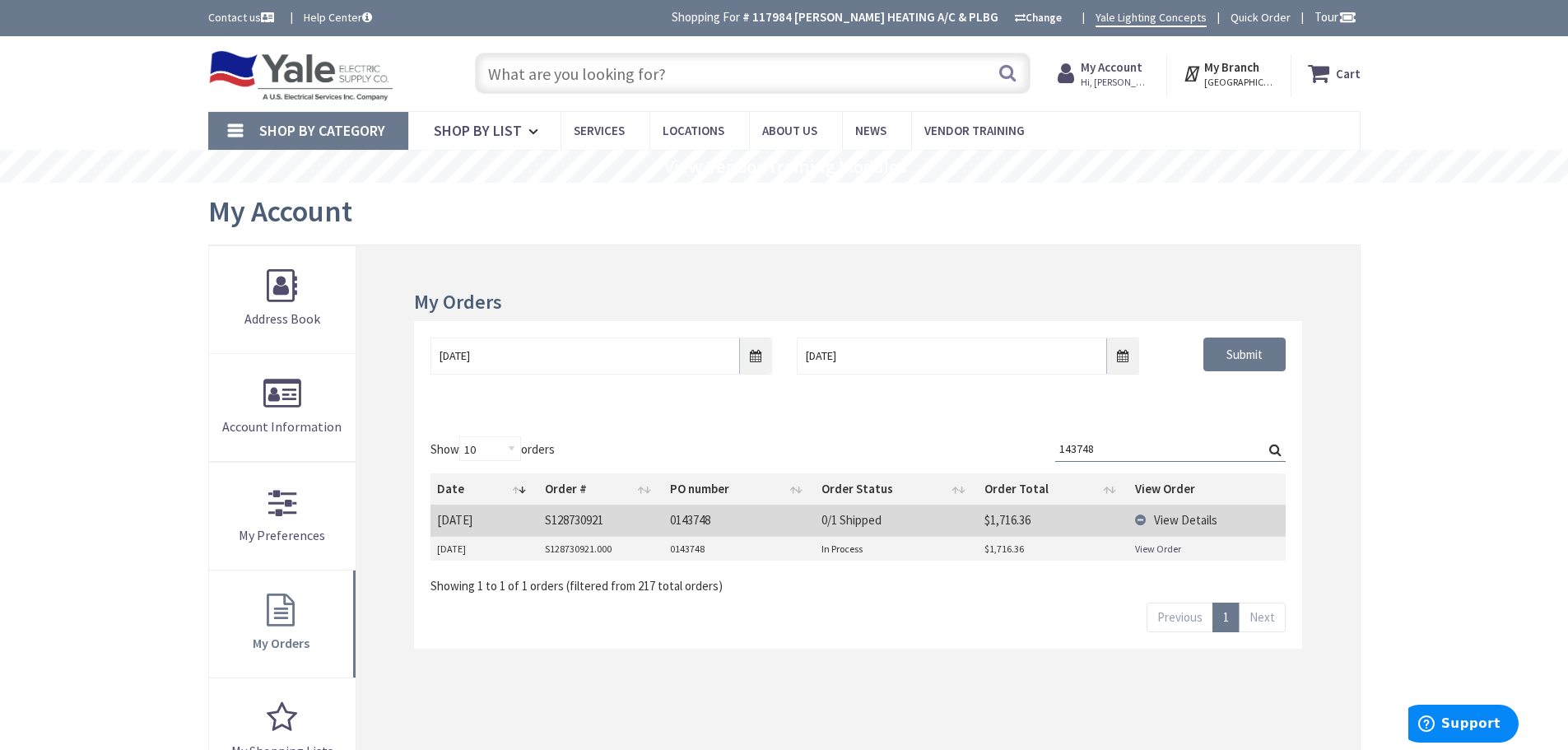
click at [1101, 452] on input "143748" at bounding box center [1170, 449] width 230 height 25
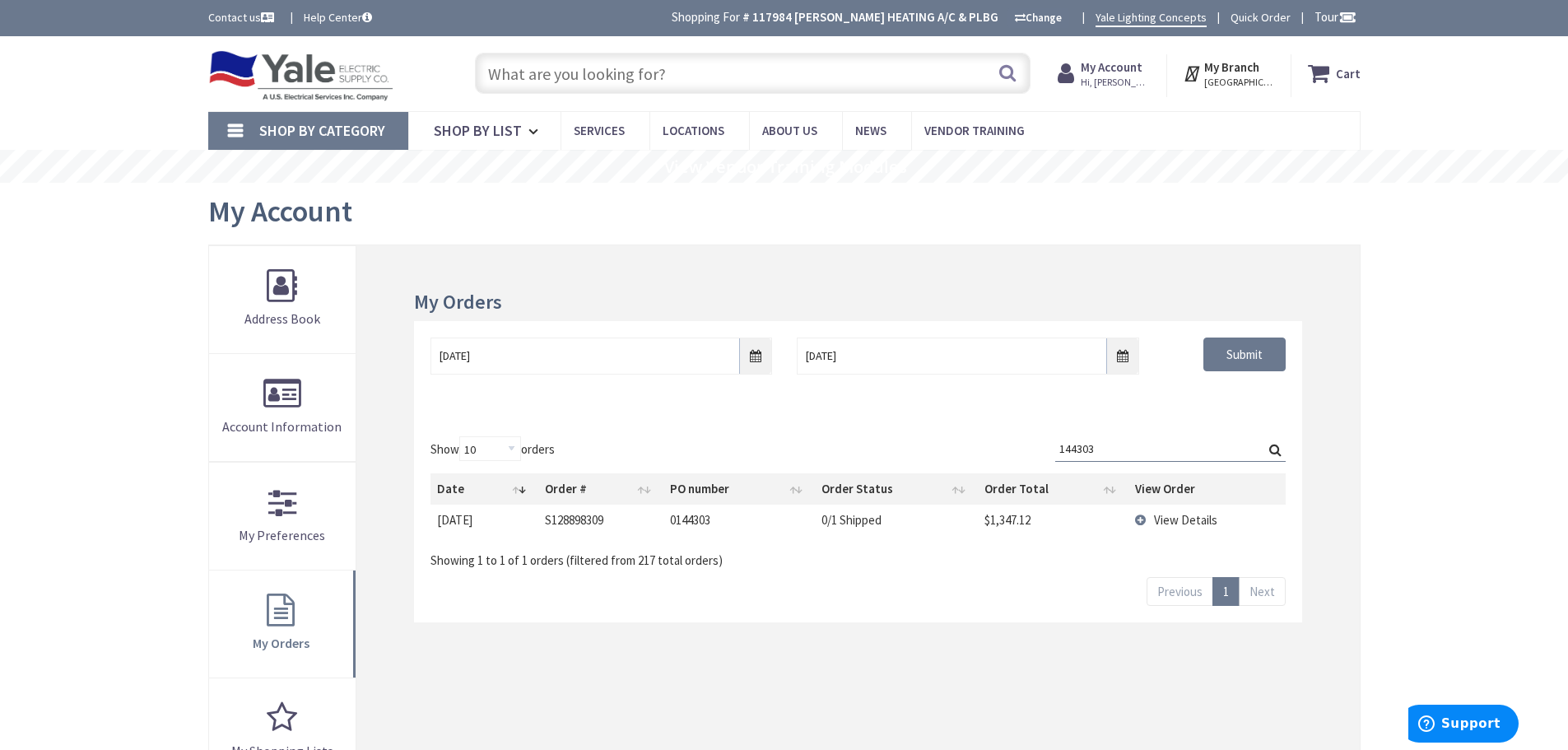
click at [1139, 519] on td "View Details" at bounding box center [1207, 520] width 157 height 30
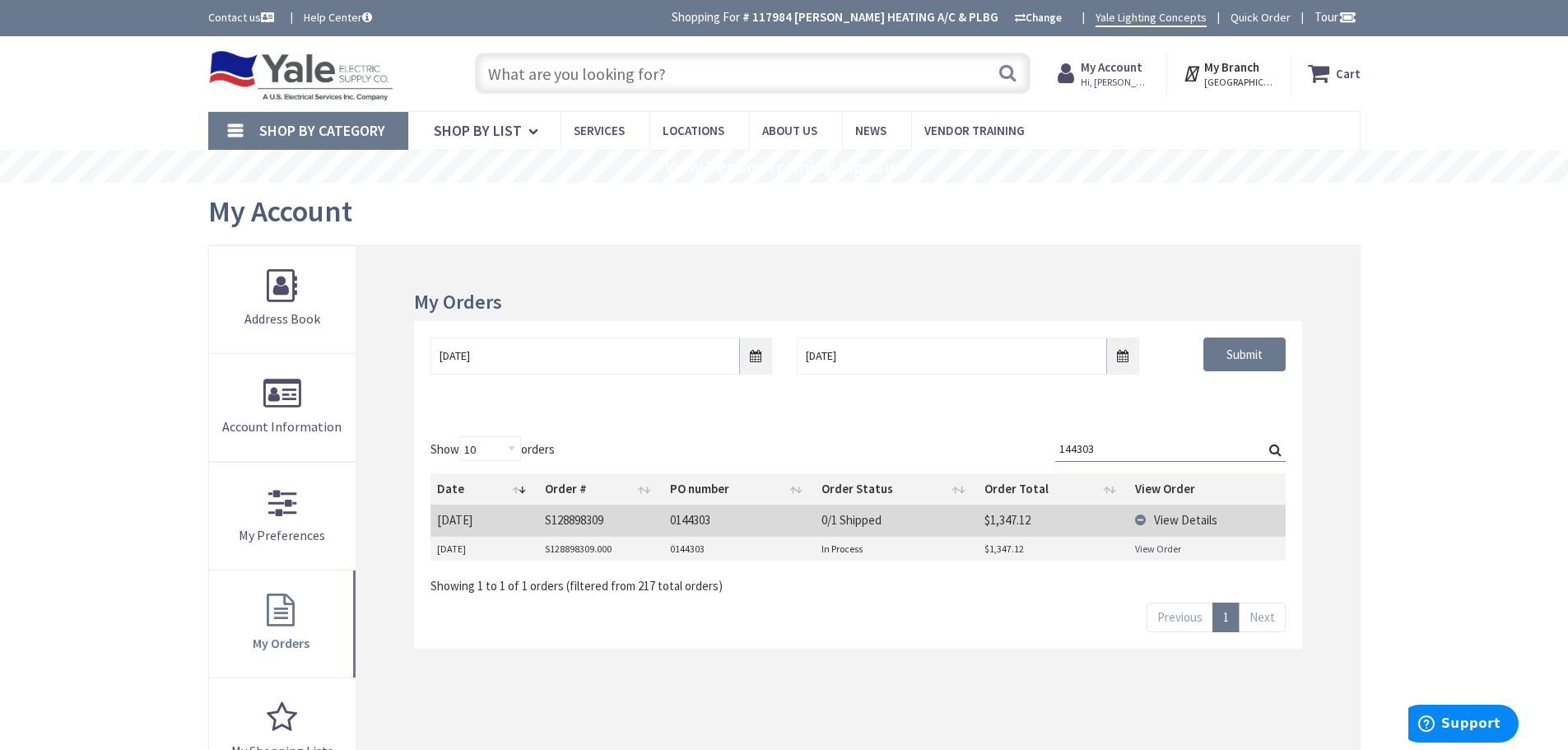
click at [1102, 447] on input "144303" at bounding box center [1170, 449] width 230 height 25
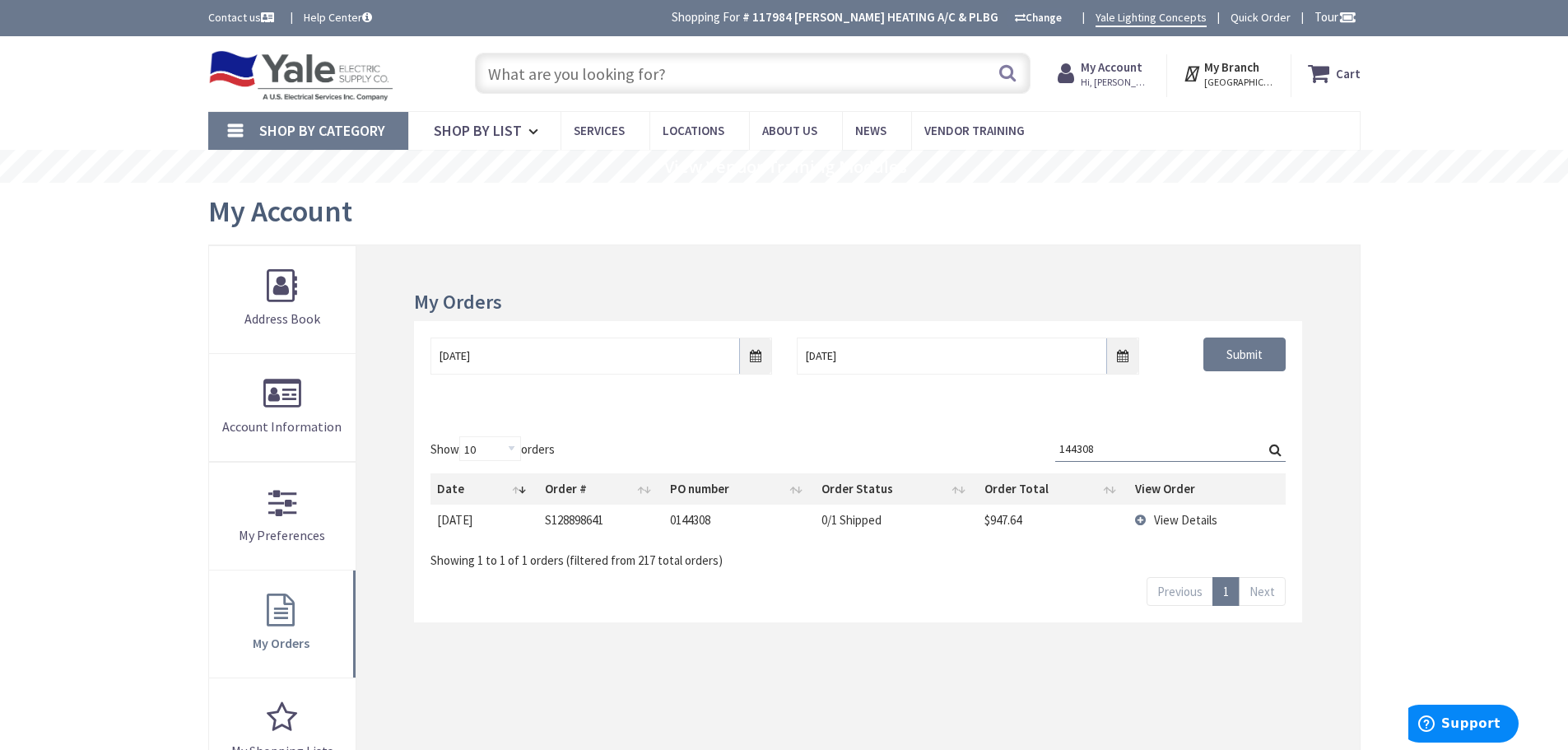
click at [1140, 520] on td "View Details" at bounding box center [1207, 520] width 157 height 30
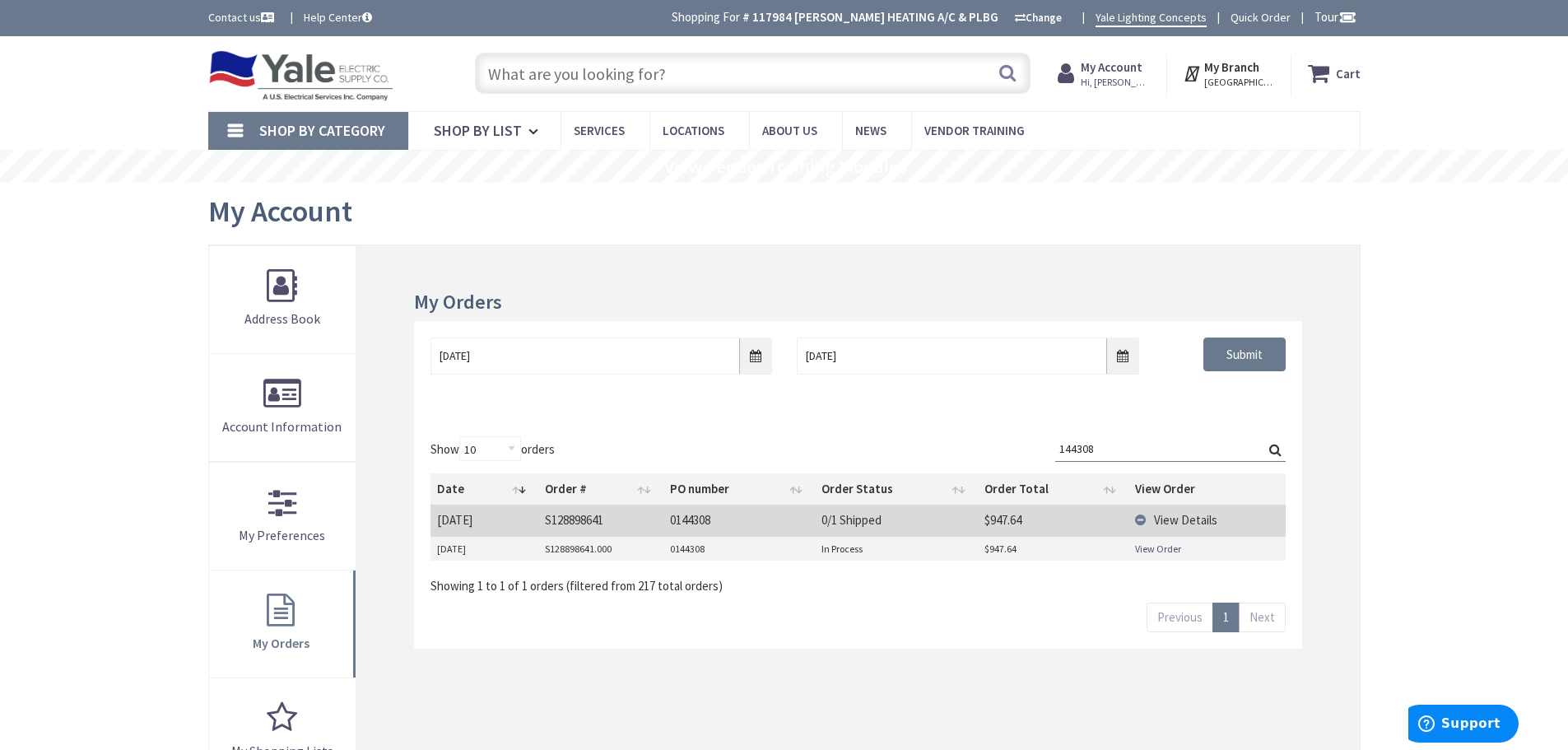
click at [1114, 444] on input "144308" at bounding box center [1170, 449] width 230 height 25
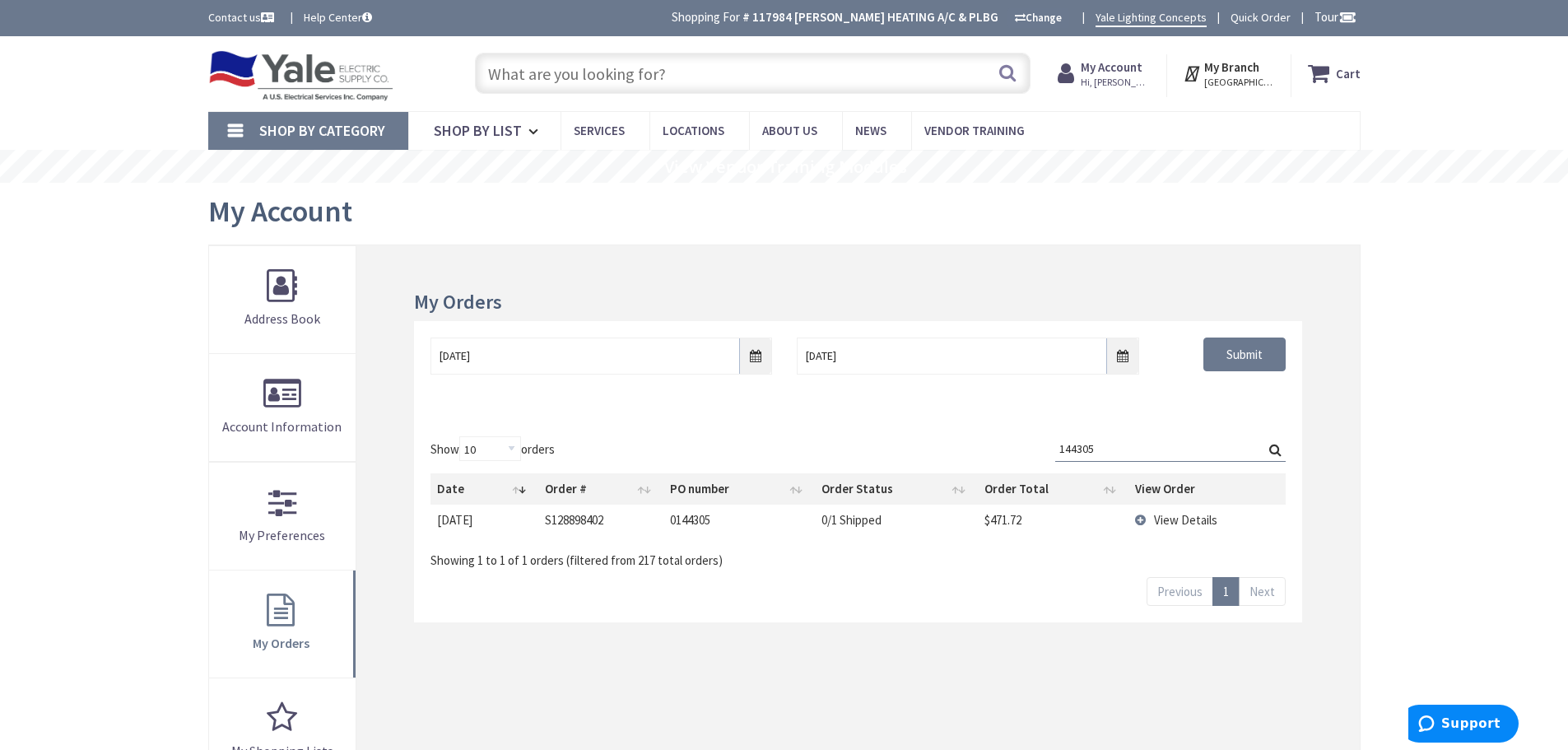
click at [1143, 519] on td "View Details" at bounding box center [1207, 520] width 157 height 30
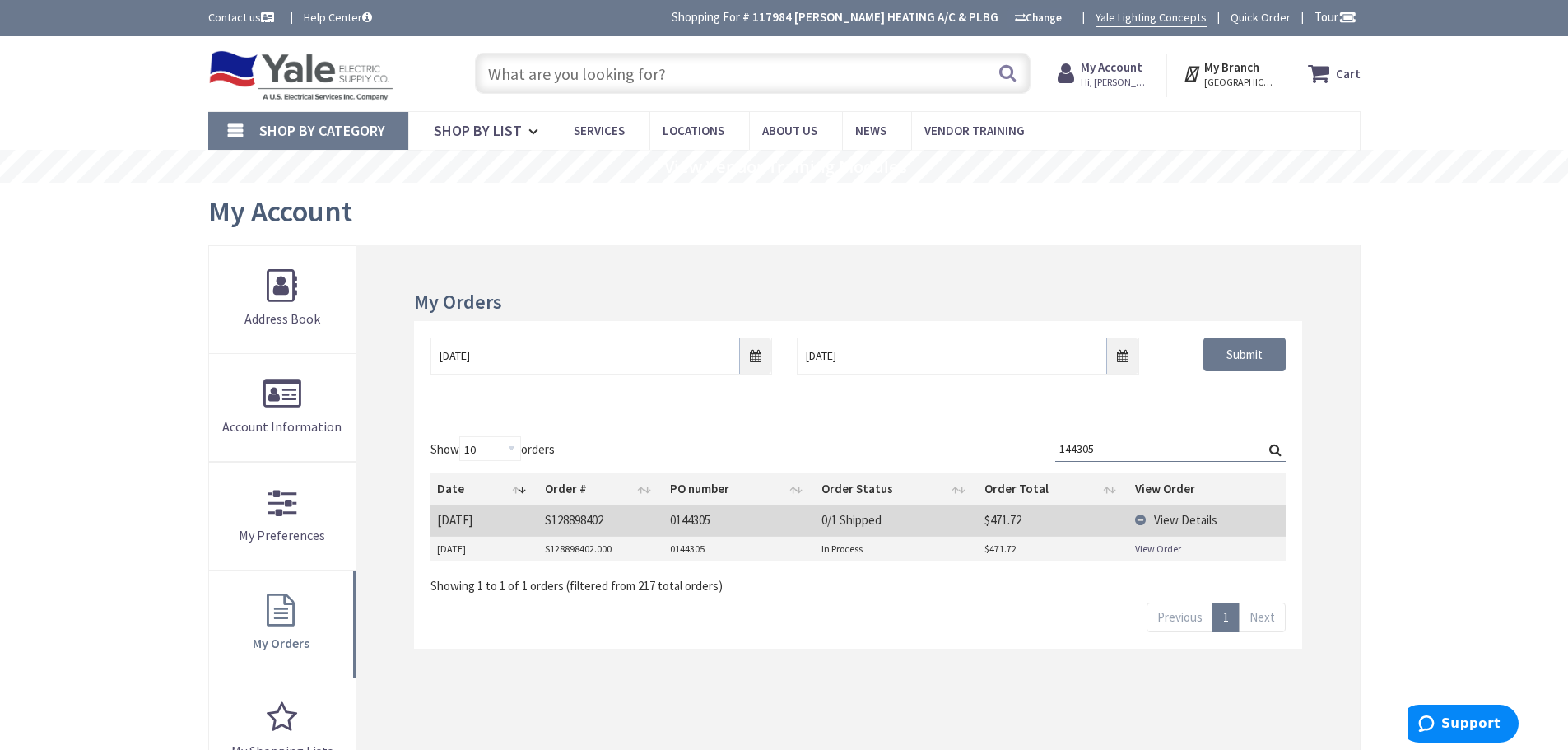
click at [1140, 458] on input "144305" at bounding box center [1170, 449] width 230 height 25
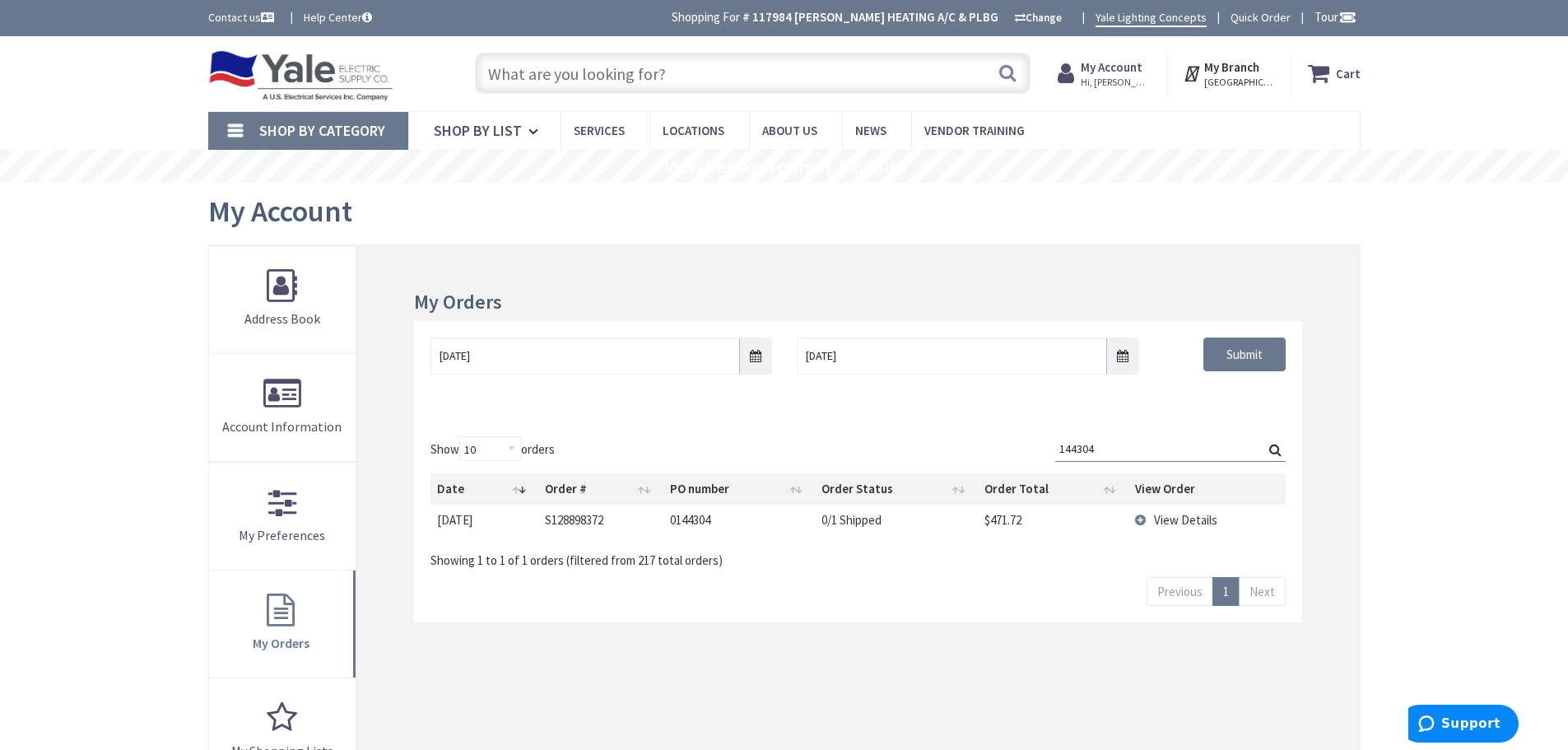
click at [1139, 521] on td "View Details" at bounding box center [1207, 520] width 157 height 30
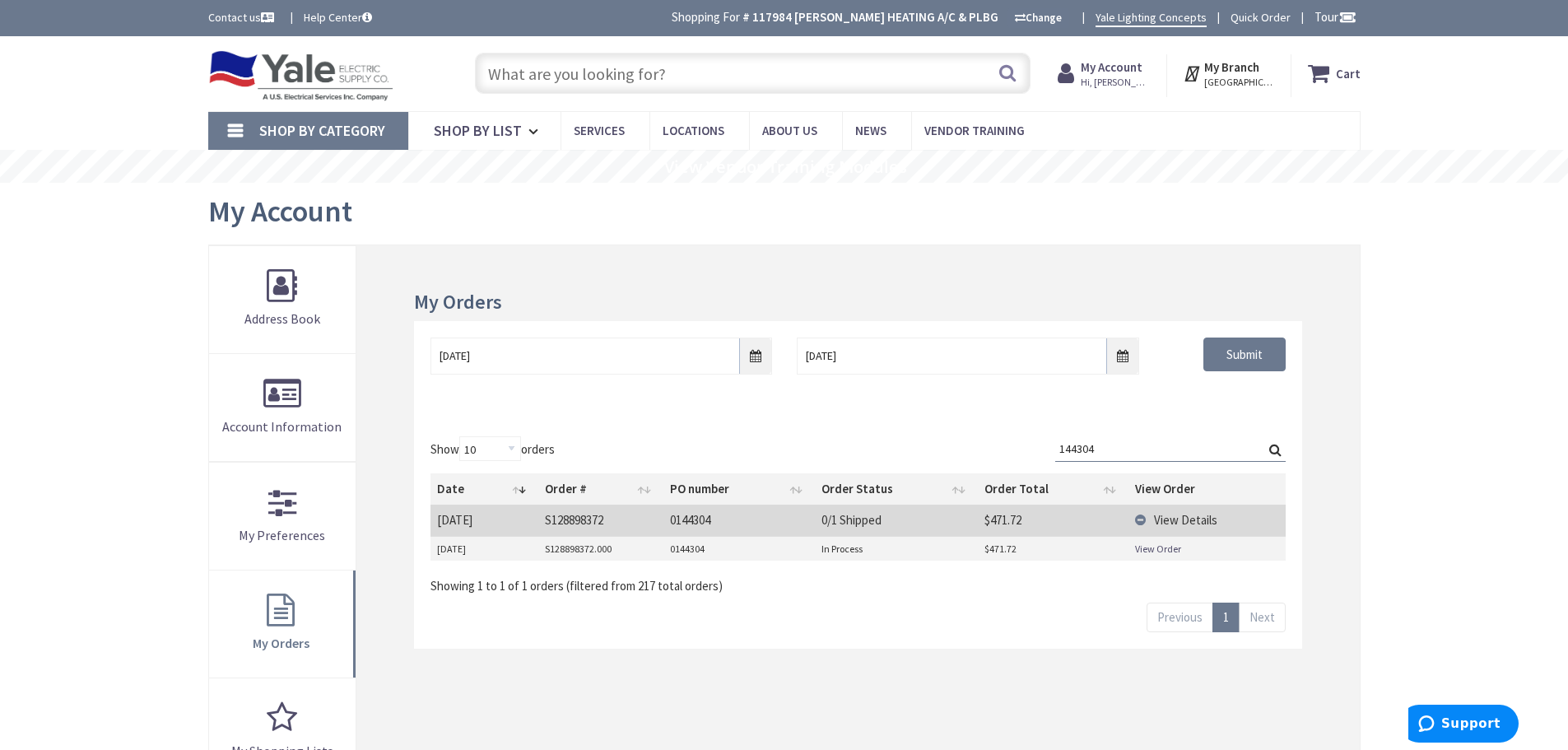
click at [1113, 444] on input "144304" at bounding box center [1170, 449] width 230 height 25
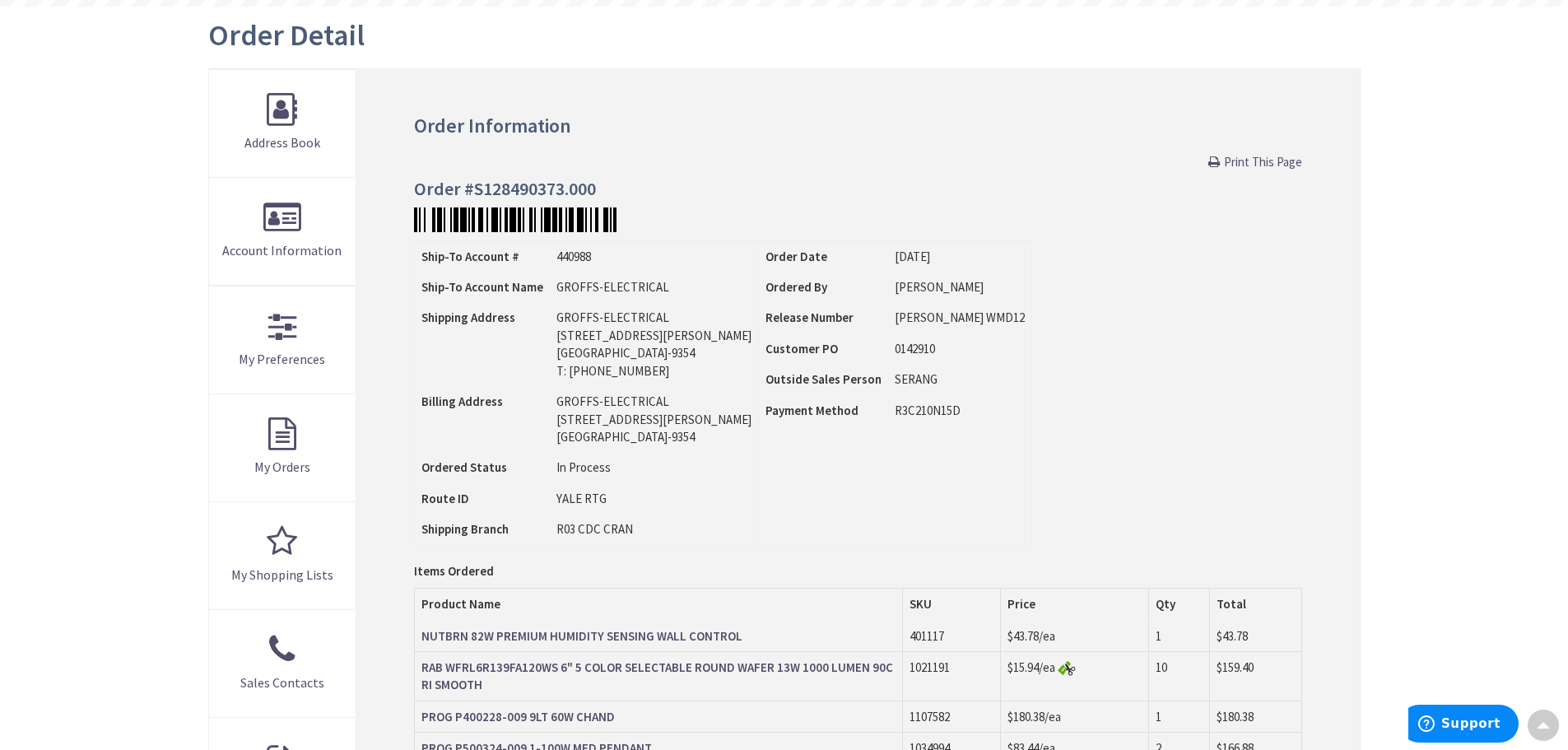
scroll to position [82, 0]
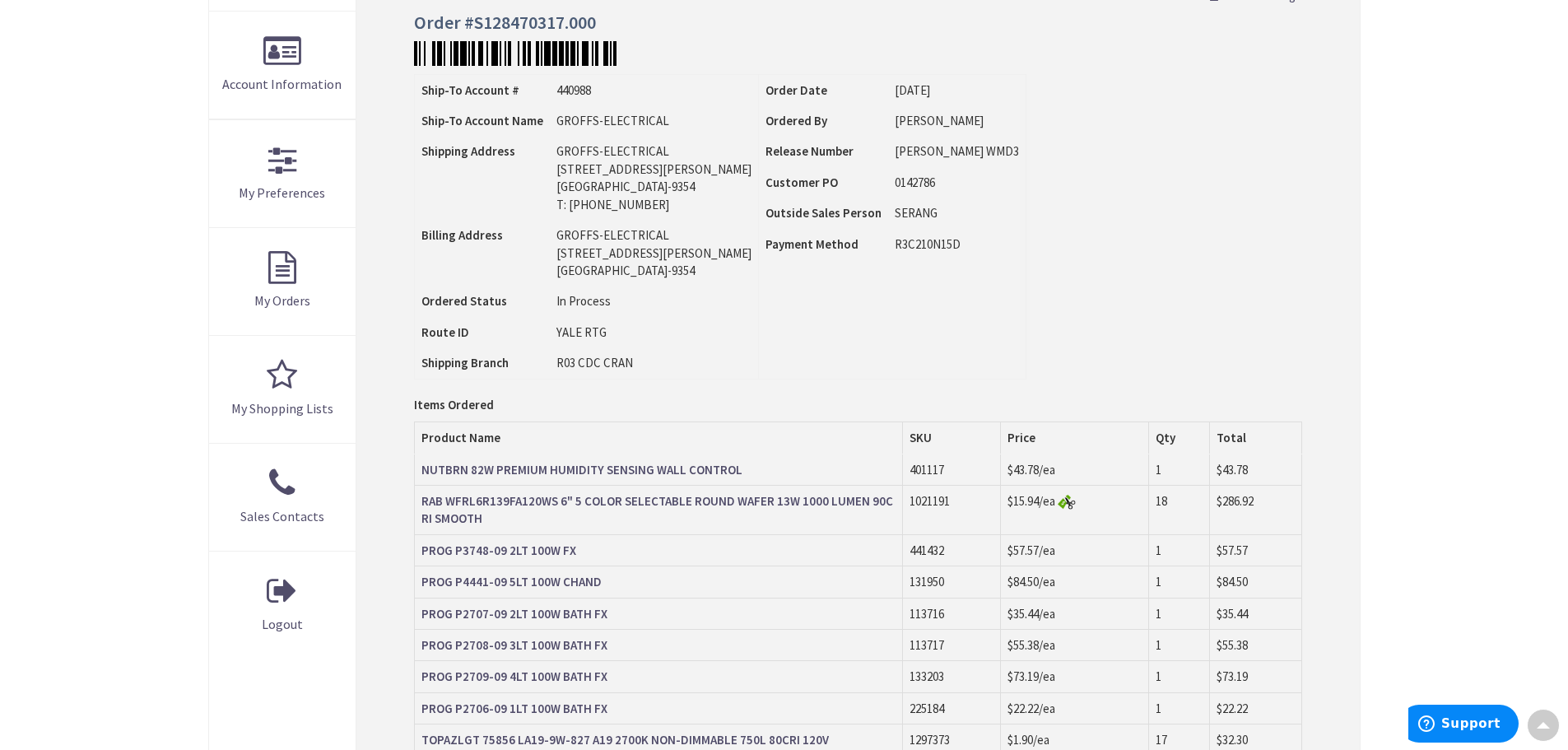
scroll to position [248, 0]
